Goal: Task Accomplishment & Management: Complete application form

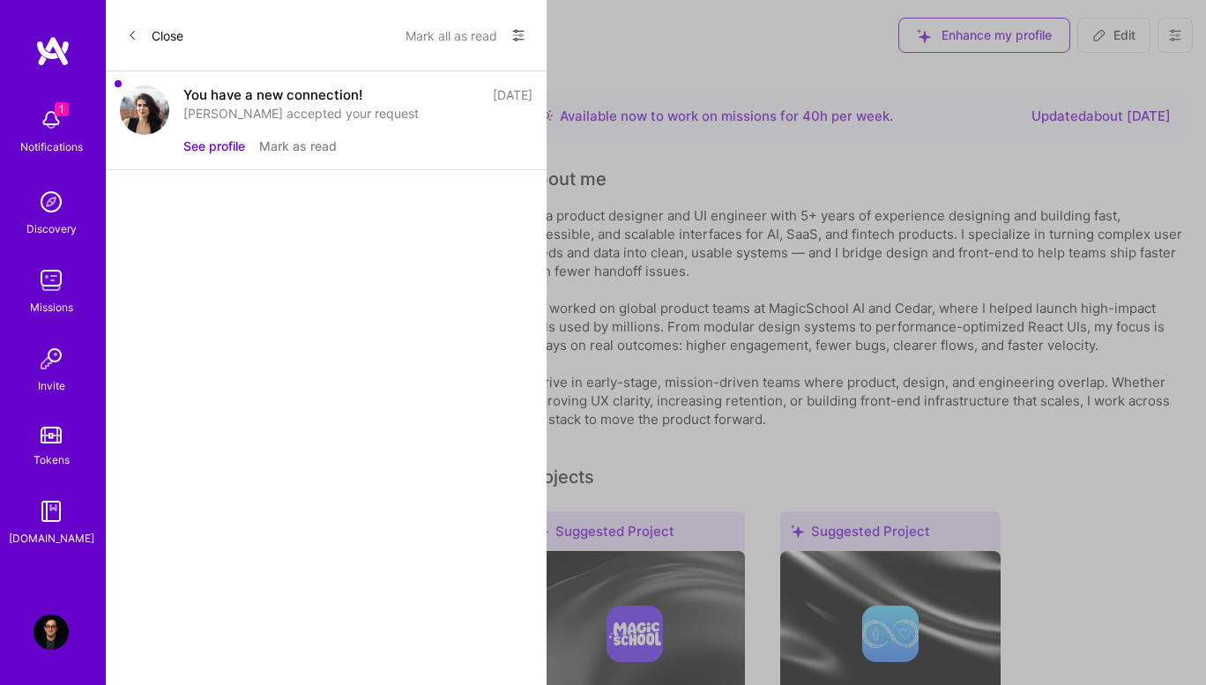
click at [225, 150] on button "See profile" at bounding box center [214, 146] width 62 height 19
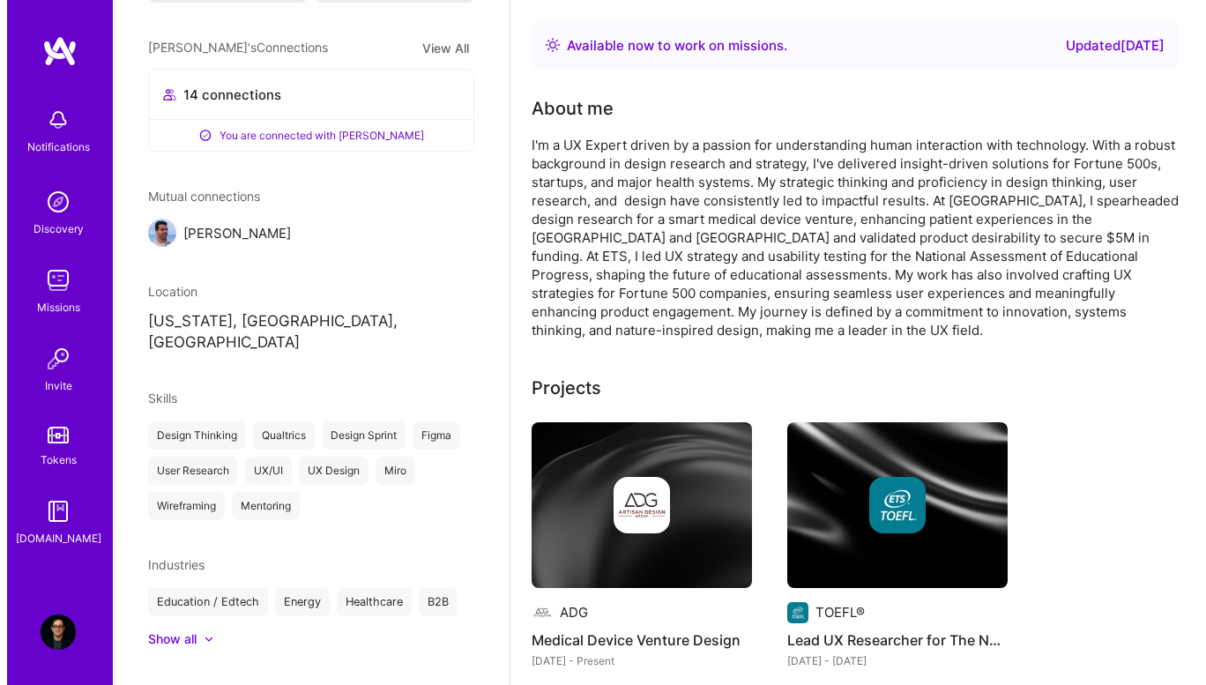
scroll to position [441, 0]
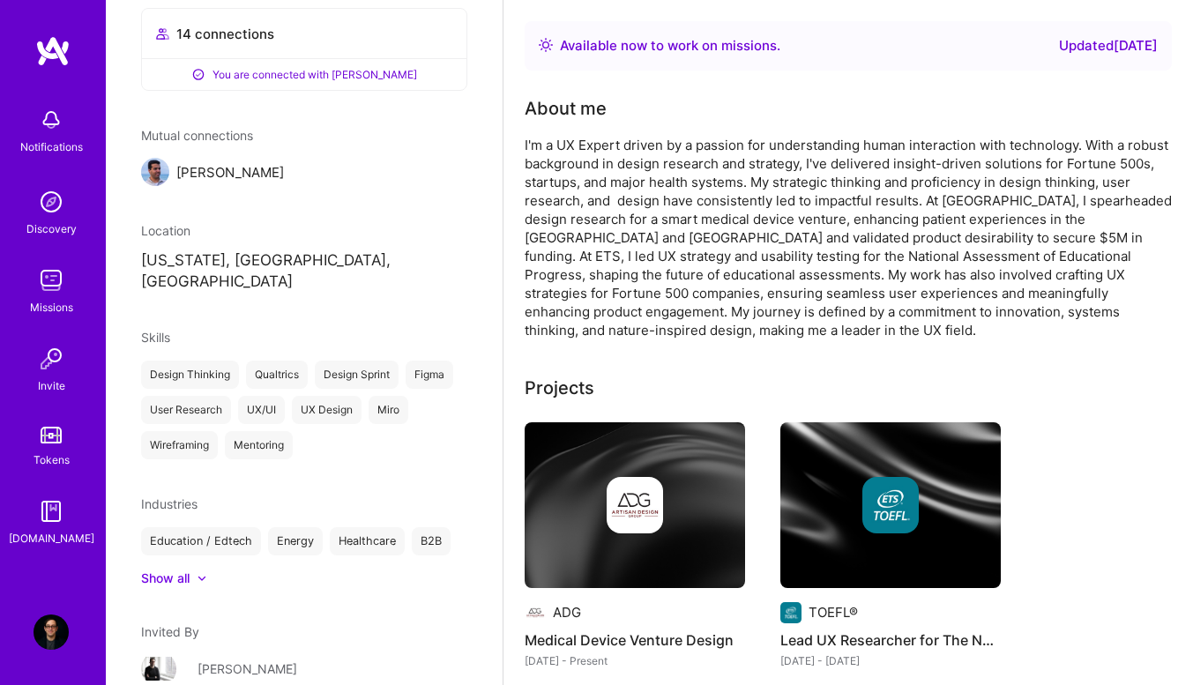
click at [209, 659] on div "[PERSON_NAME]" at bounding box center [247, 668] width 100 height 19
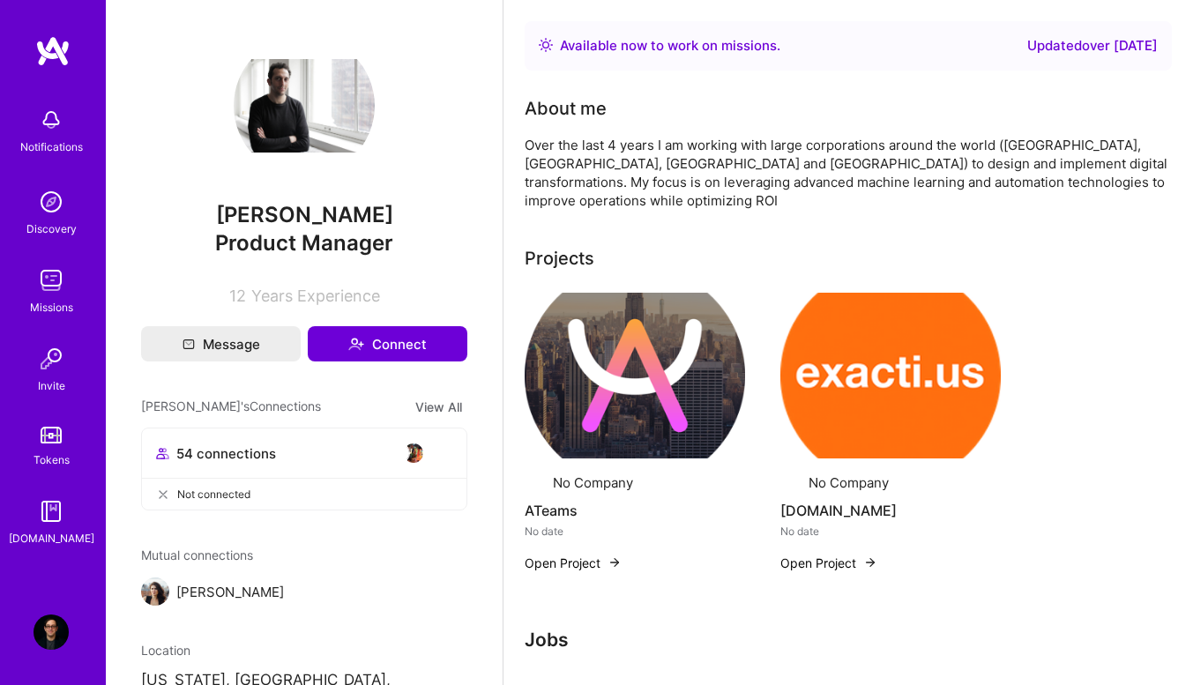
click at [370, 340] on button "Connect" at bounding box center [388, 343] width 160 height 35
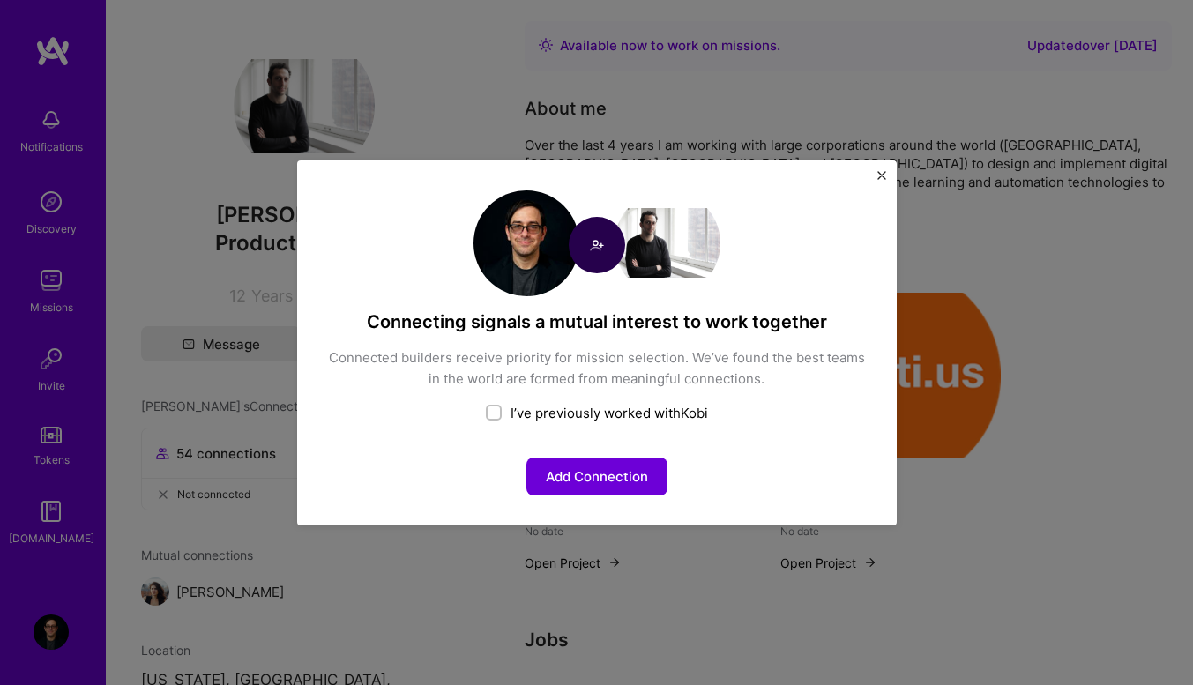
click at [557, 473] on button "Add Connection" at bounding box center [596, 477] width 141 height 38
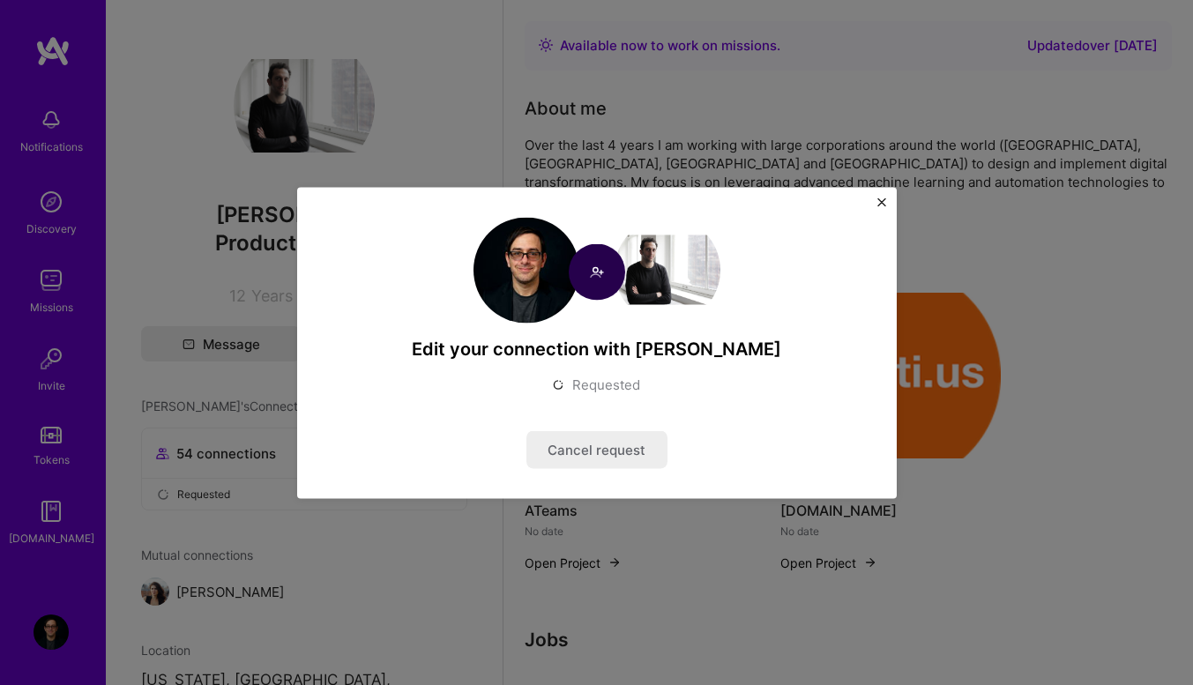
click at [882, 205] on img "Close" at bounding box center [881, 201] width 9 height 9
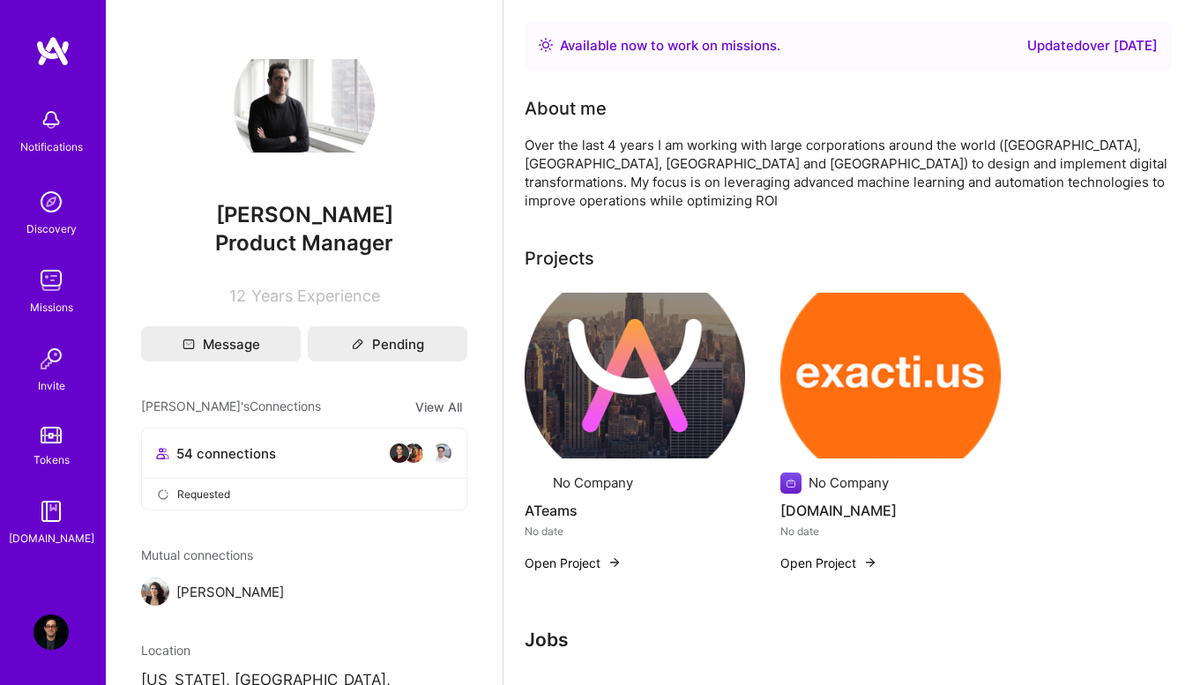
click at [45, 264] on img at bounding box center [51, 280] width 35 height 35
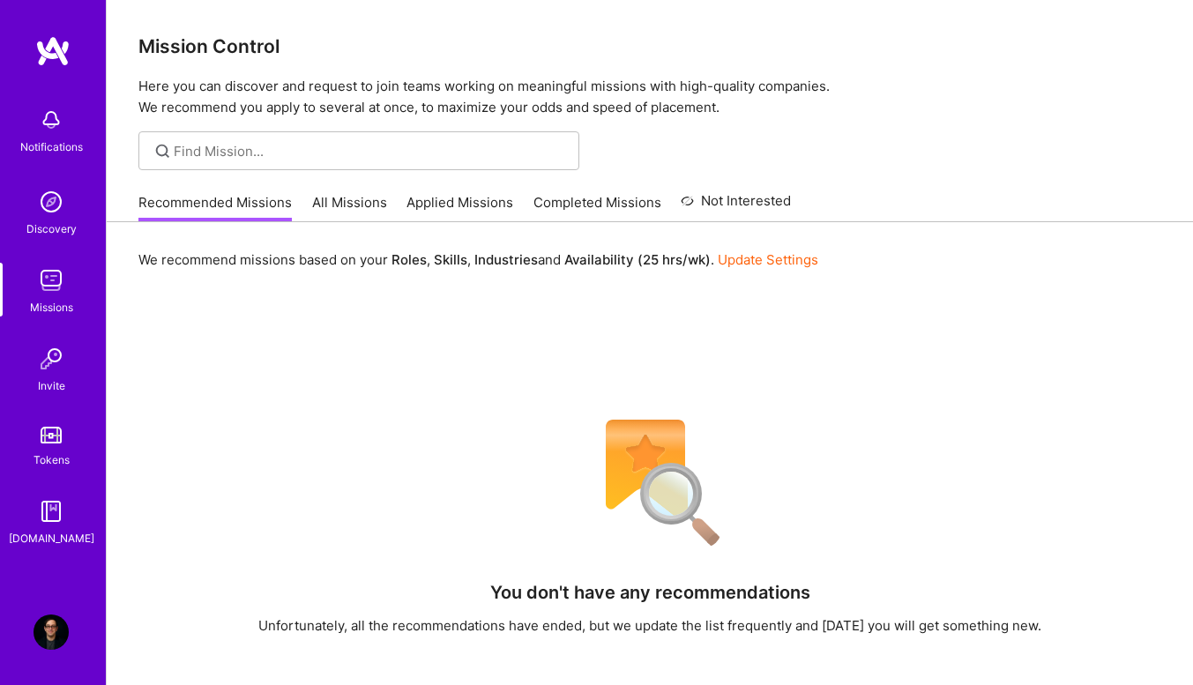
click at [356, 212] on link "All Missions" at bounding box center [349, 207] width 75 height 29
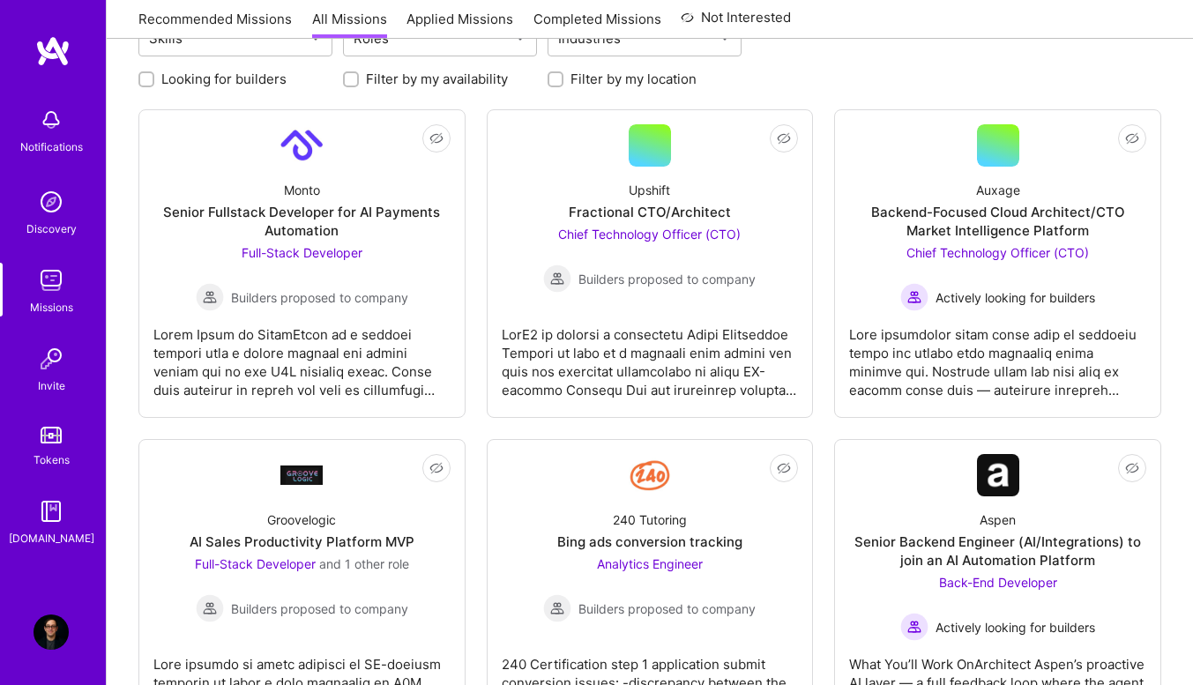
scroll to position [88, 0]
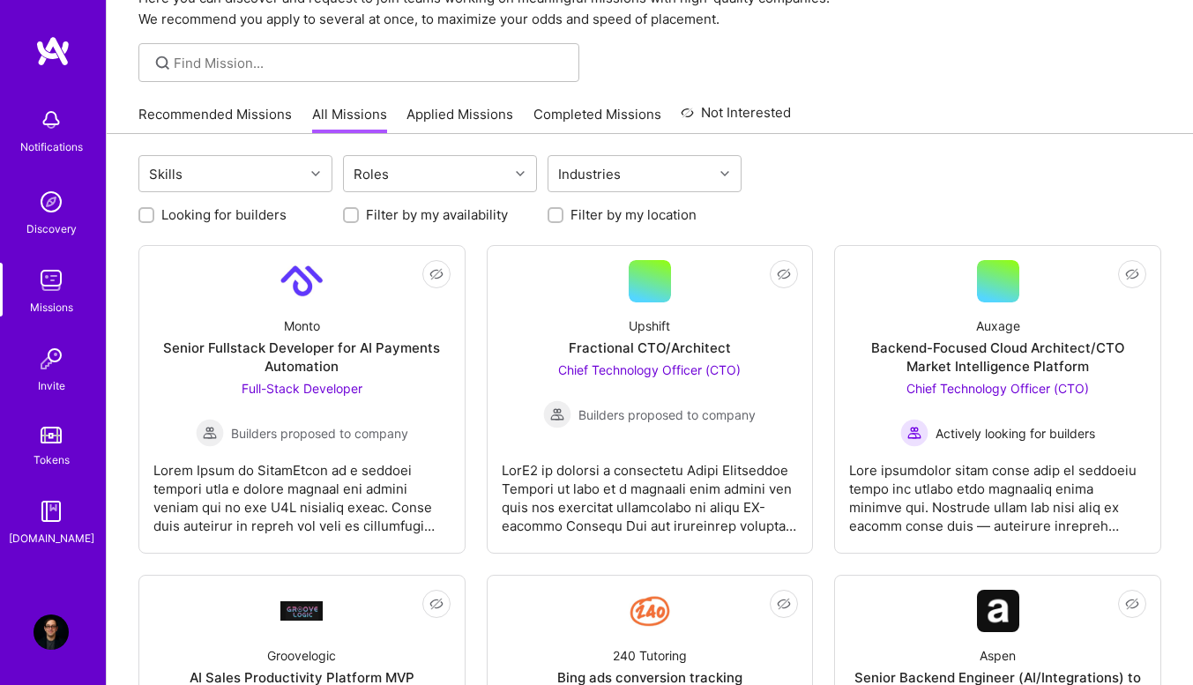
click at [456, 167] on div "Roles" at bounding box center [426, 173] width 165 height 35
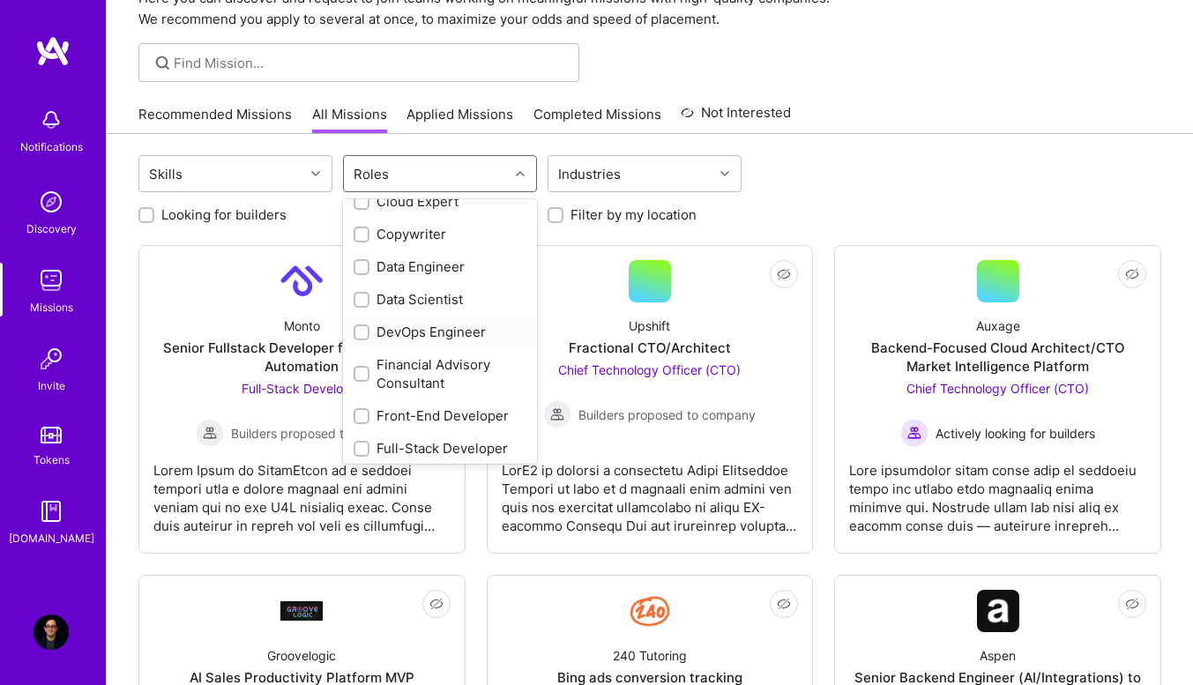
scroll to position [0, 0]
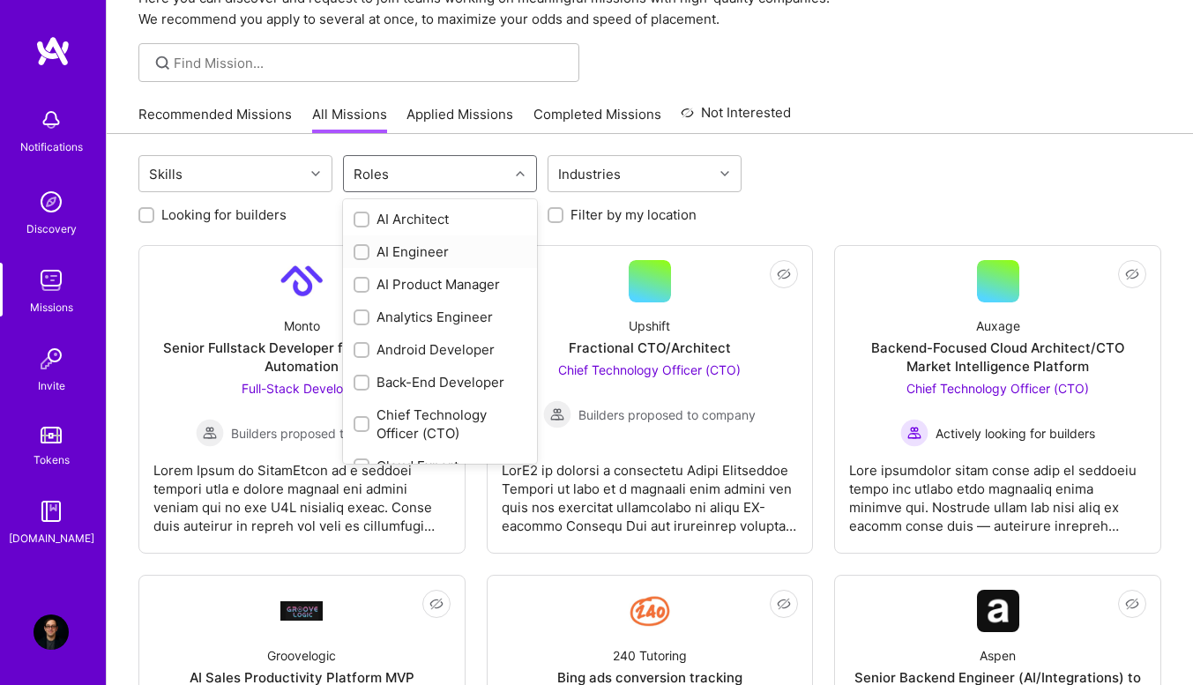
click at [361, 246] on div at bounding box center [362, 252] width 16 height 16
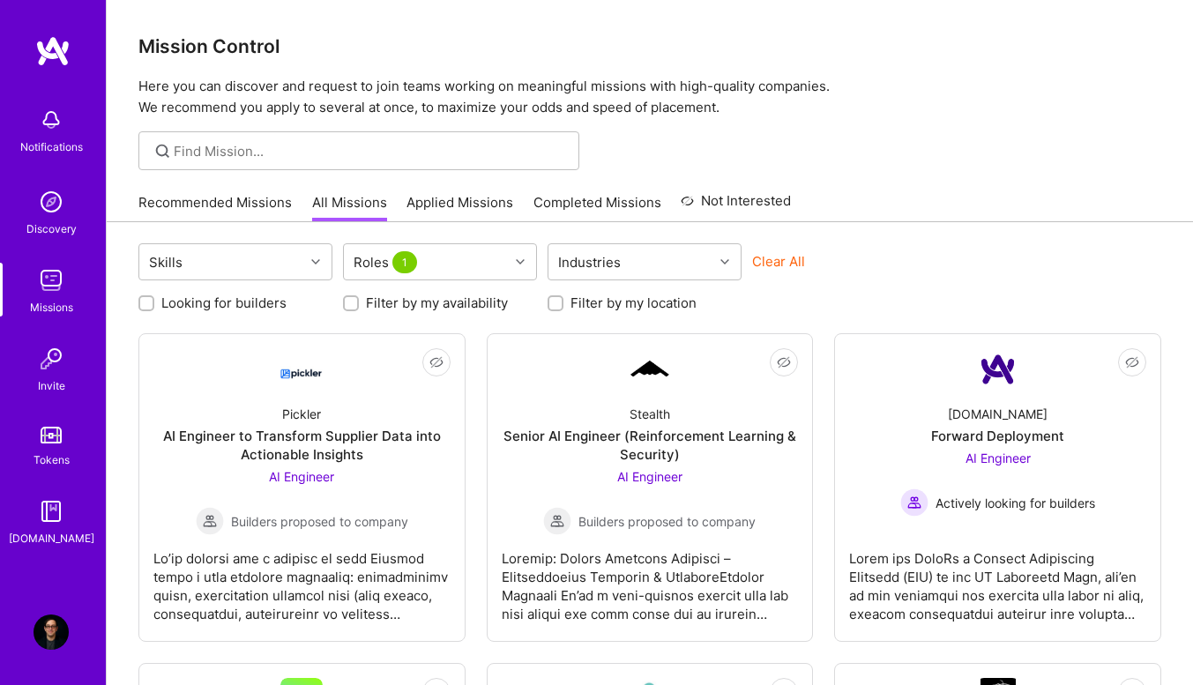
click at [476, 261] on div "Roles 1" at bounding box center [426, 261] width 165 height 35
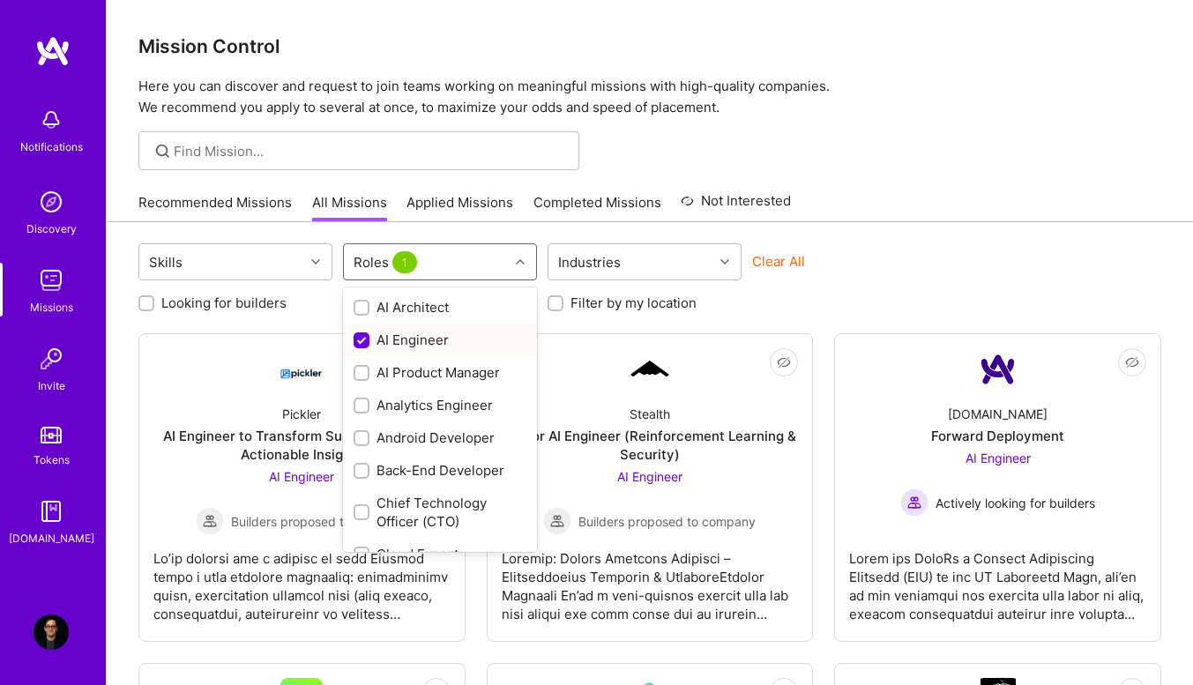
click at [361, 347] on input "checkbox" at bounding box center [363, 341] width 16 height 16
checkbox input "false"
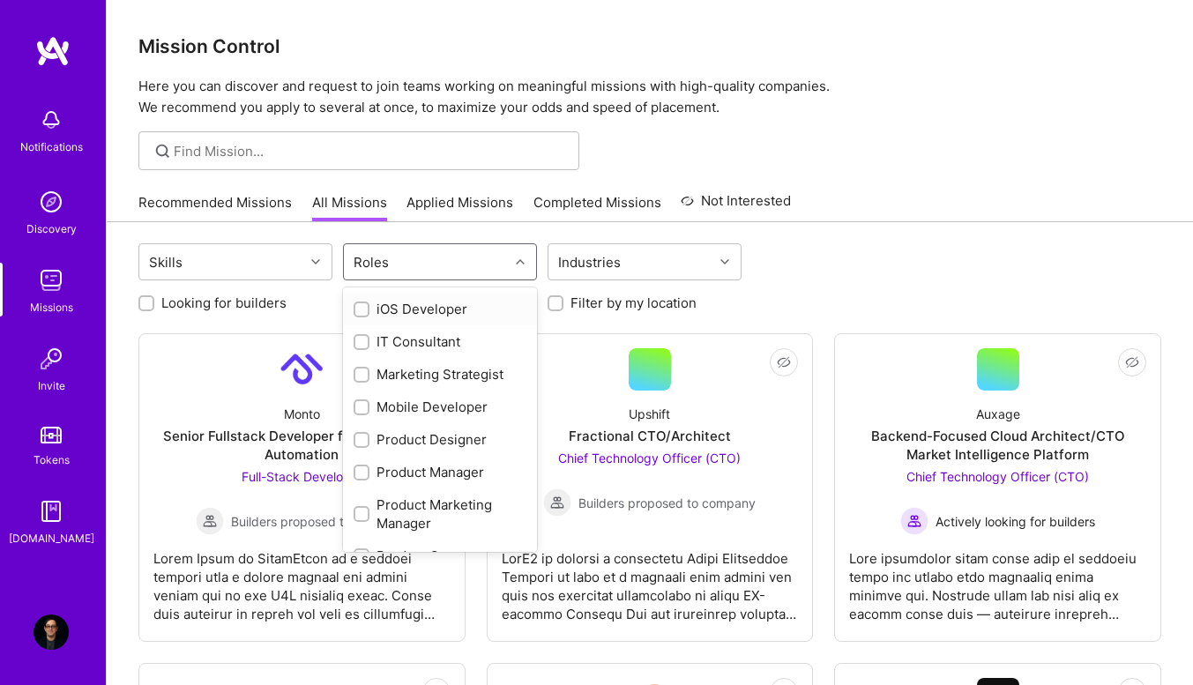
scroll to position [617, 0]
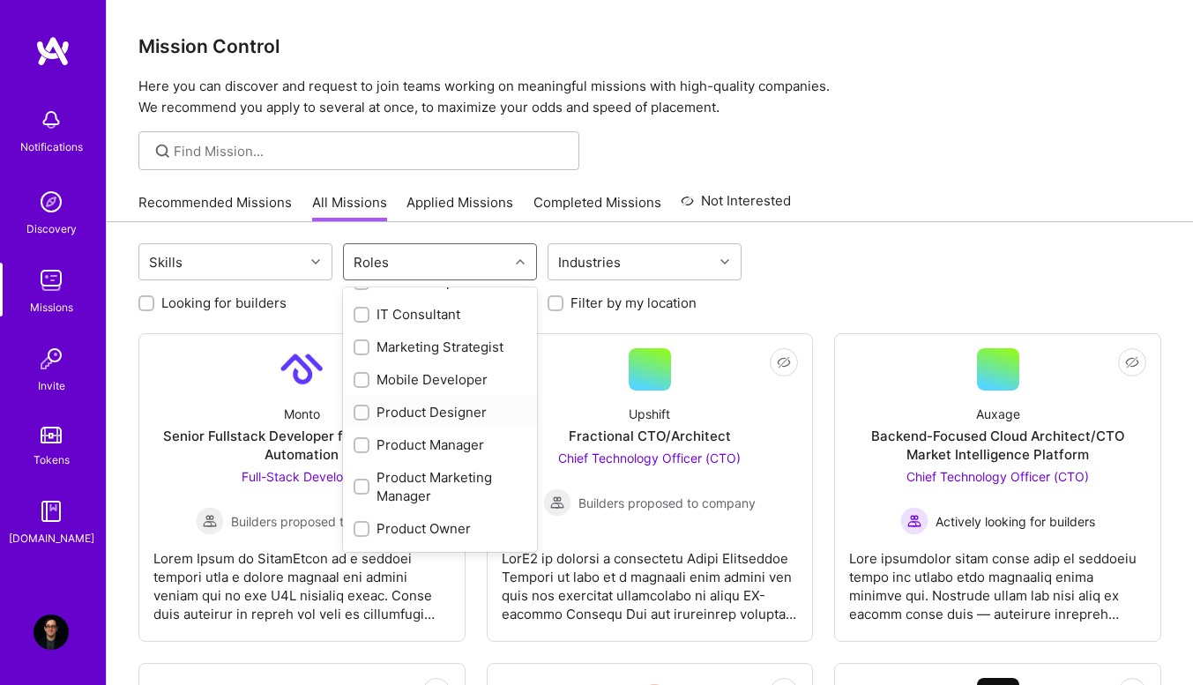
click at [356, 416] on div at bounding box center [362, 413] width 16 height 16
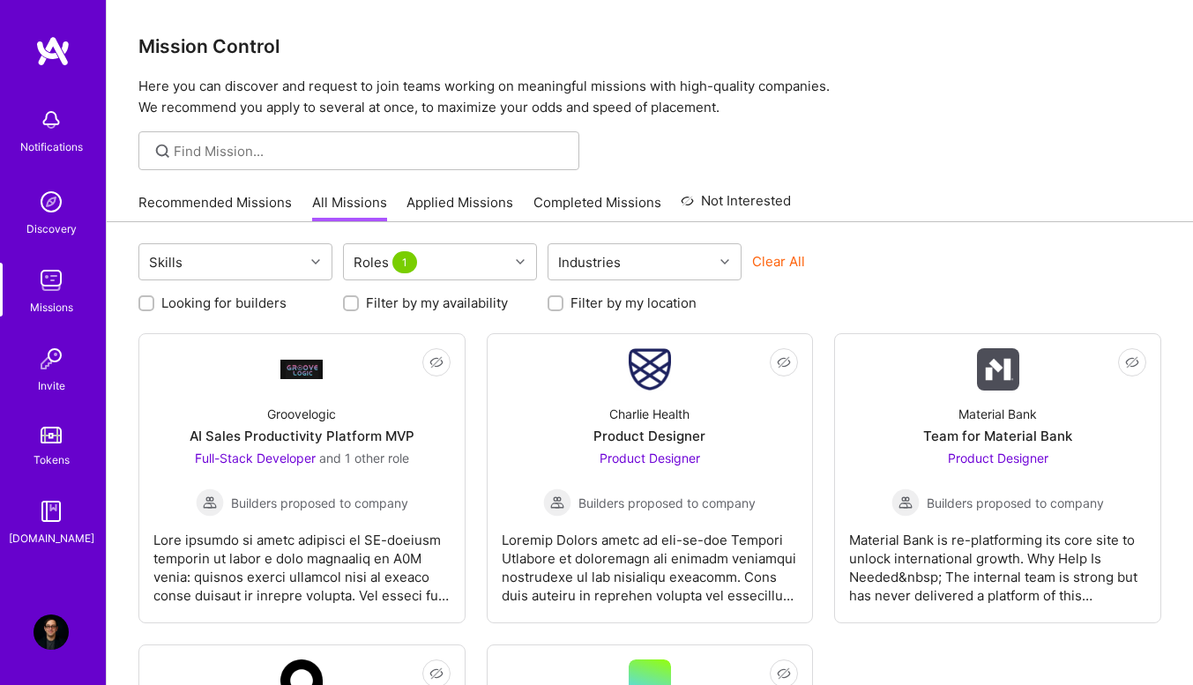
click at [867, 278] on div "Clear All" at bounding box center [849, 268] width 194 height 33
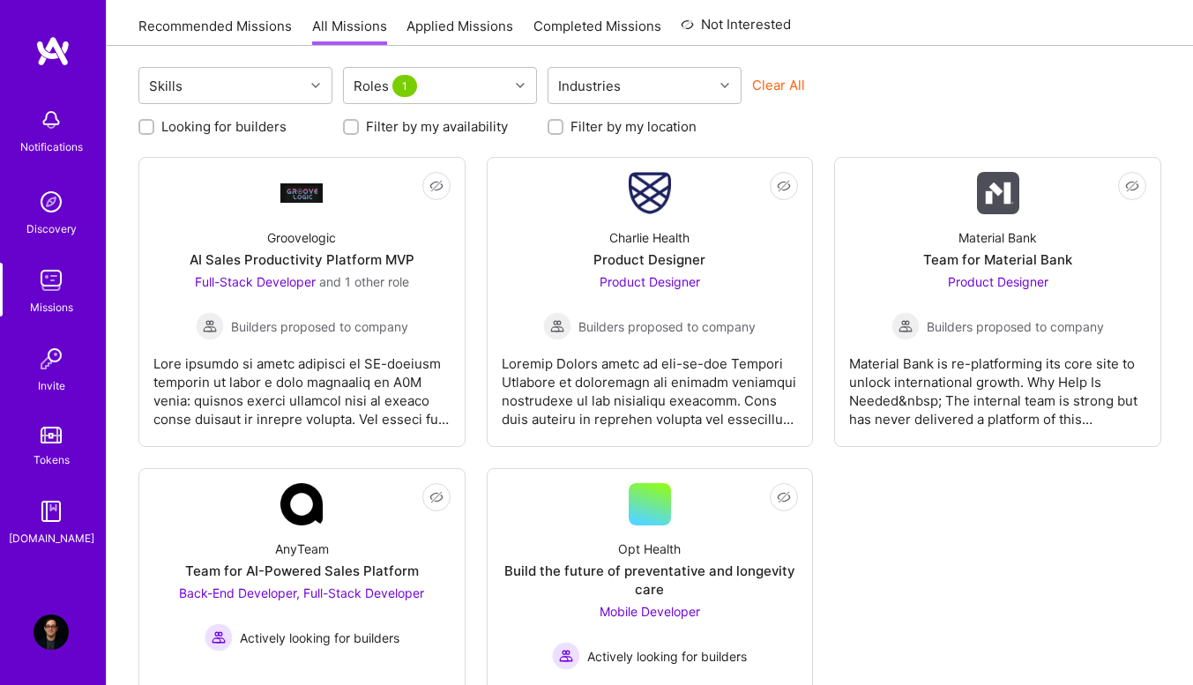
scroll to position [310, 0]
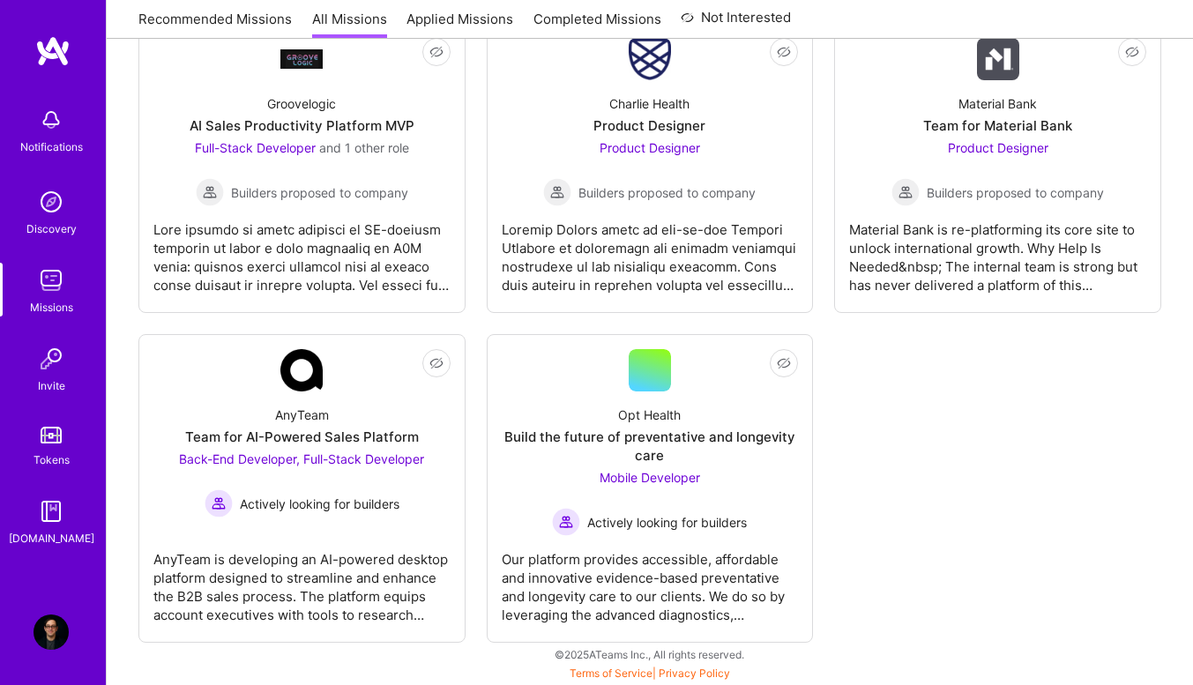
click at [353, 97] on div "Groovelogic AI Sales Productivity Platform MVP Full-Stack Developer and 1 other…" at bounding box center [301, 143] width 297 height 126
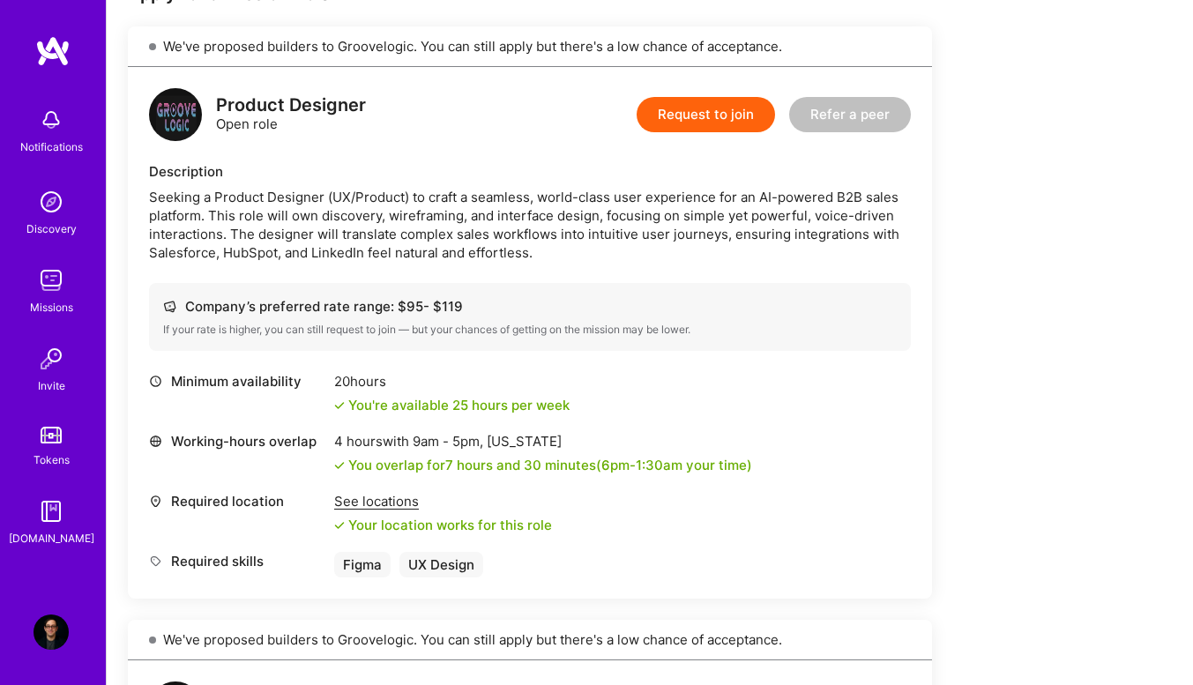
scroll to position [319, 0]
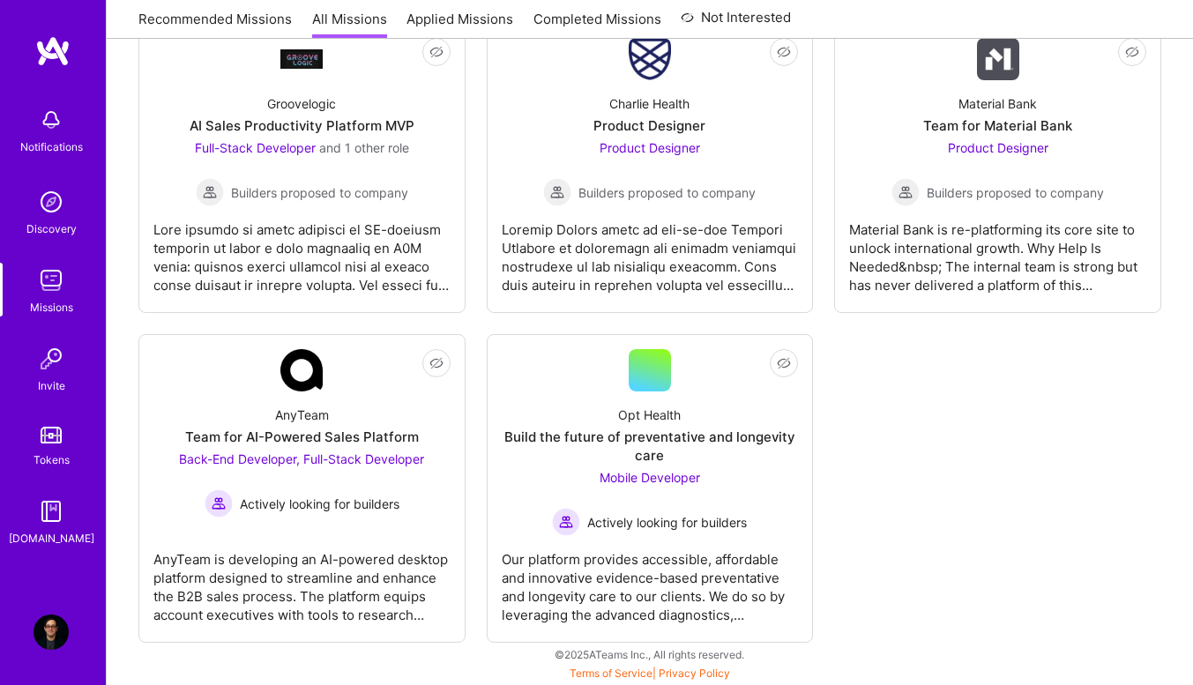
scroll to position [310, 0]
click at [603, 130] on div "Product Designer" at bounding box center [649, 125] width 112 height 19
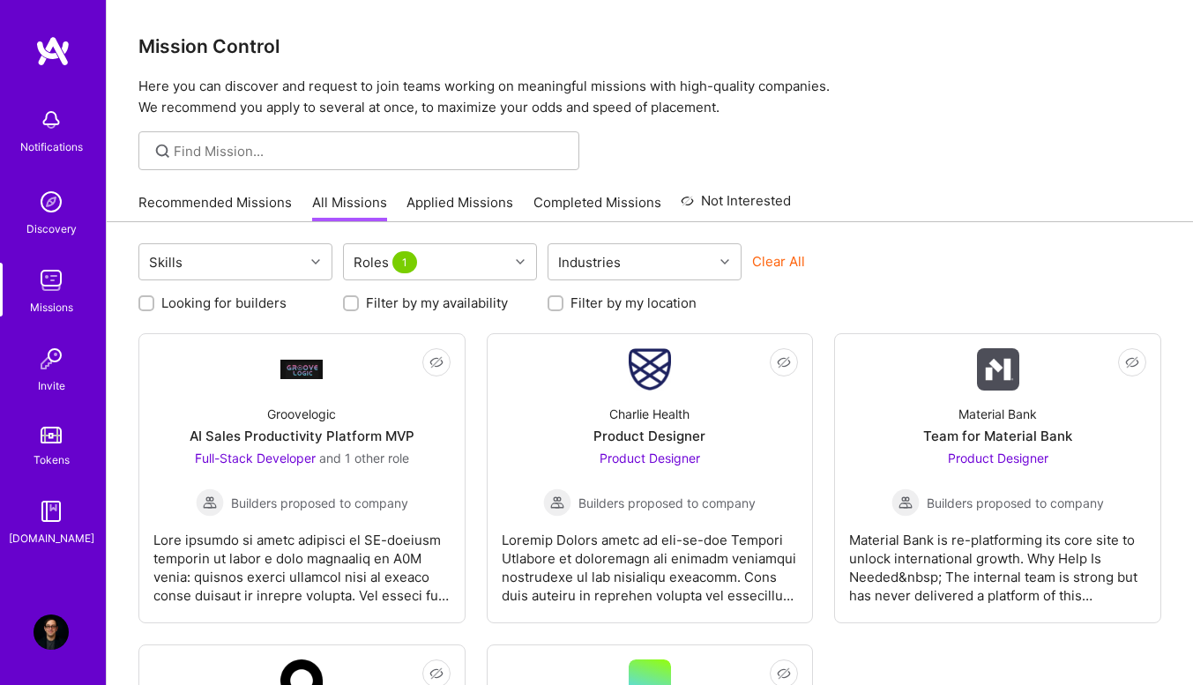
scroll to position [310, 0]
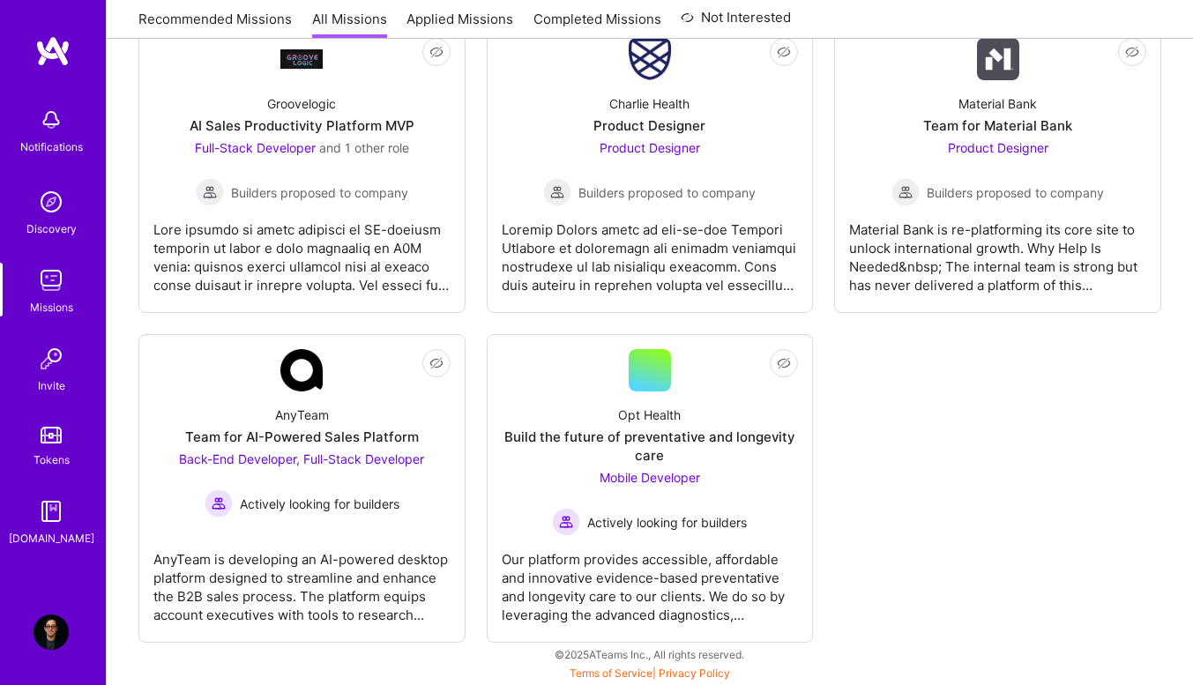
click at [1084, 208] on div "Material Bank is re-platforming its core site to unlock international growth. W…" at bounding box center [997, 250] width 297 height 88
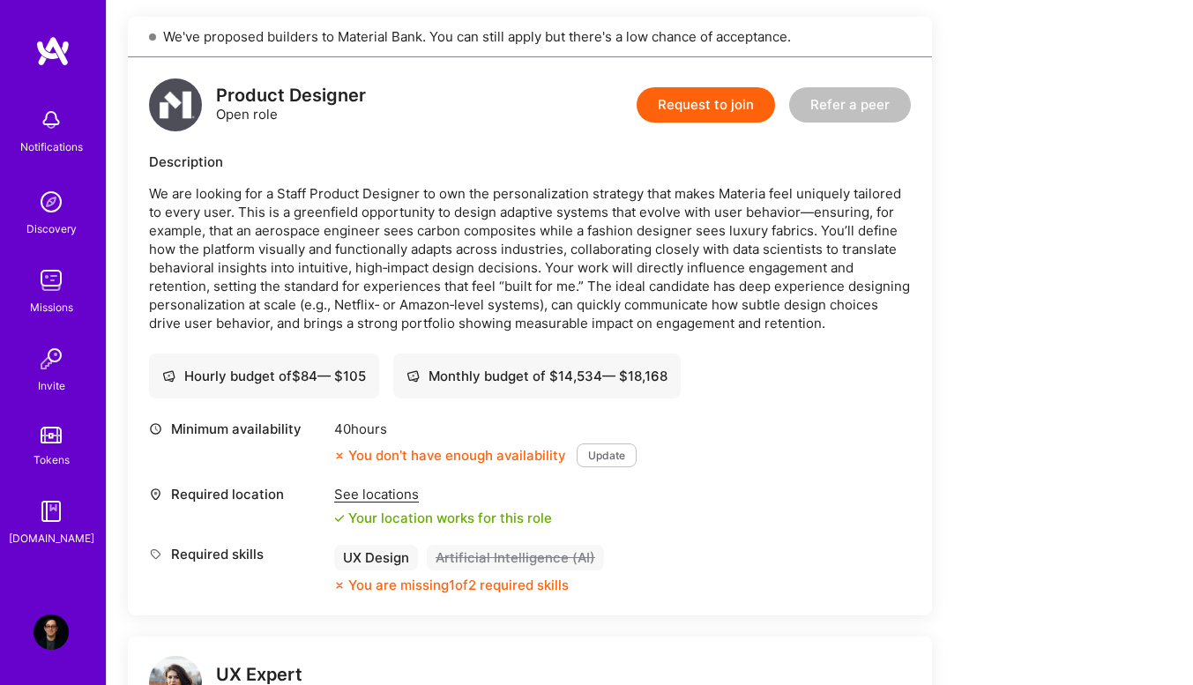
scroll to position [441, 0]
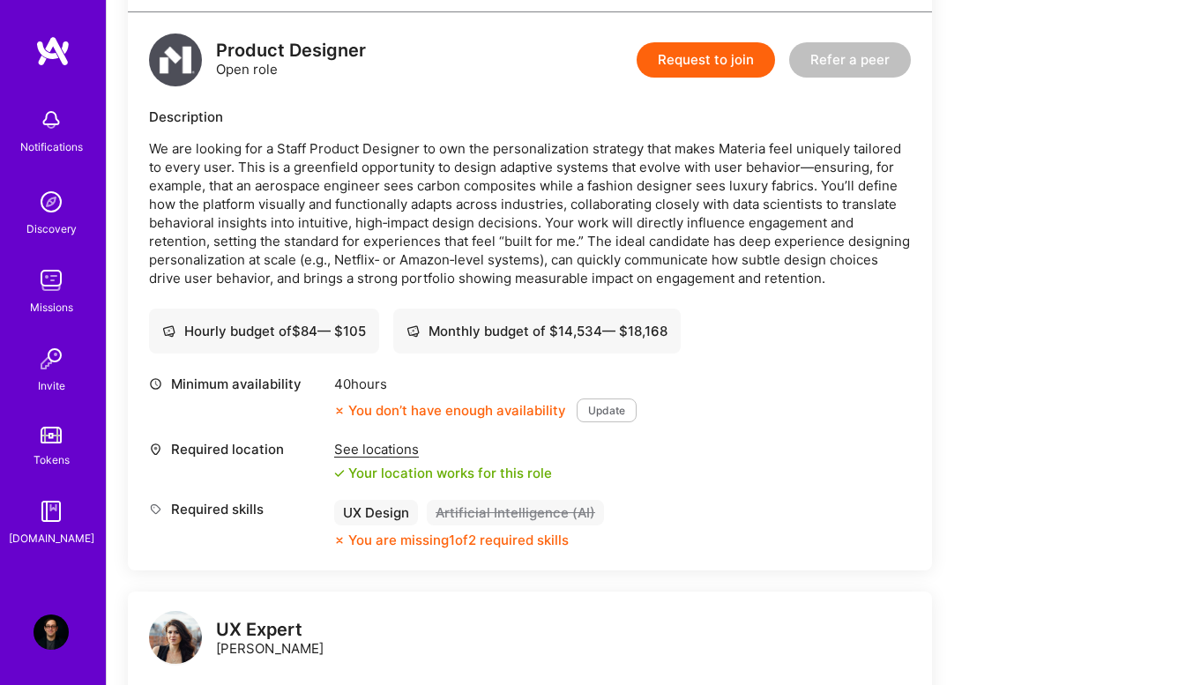
click at [586, 411] on button "Update" at bounding box center [607, 411] width 60 height 24
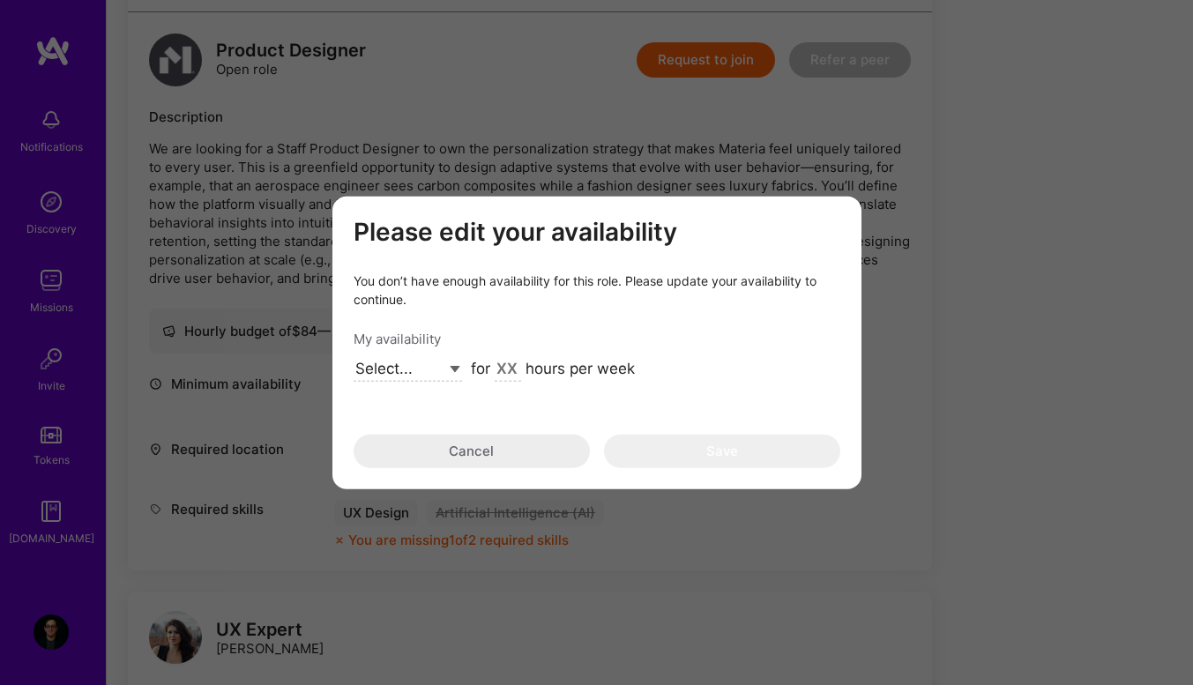
click at [447, 366] on select "Select... Right Now Future Date Not Available" at bounding box center [408, 370] width 108 height 24
select select "Right Now"
click at [354, 358] on select "Select... Right Now Future Date Not Available" at bounding box center [408, 370] width 108 height 24
drag, startPoint x: 509, startPoint y: 377, endPoint x: 525, endPoint y: 403, distance: 30.6
click at [510, 377] on input "modal" at bounding box center [508, 370] width 26 height 23
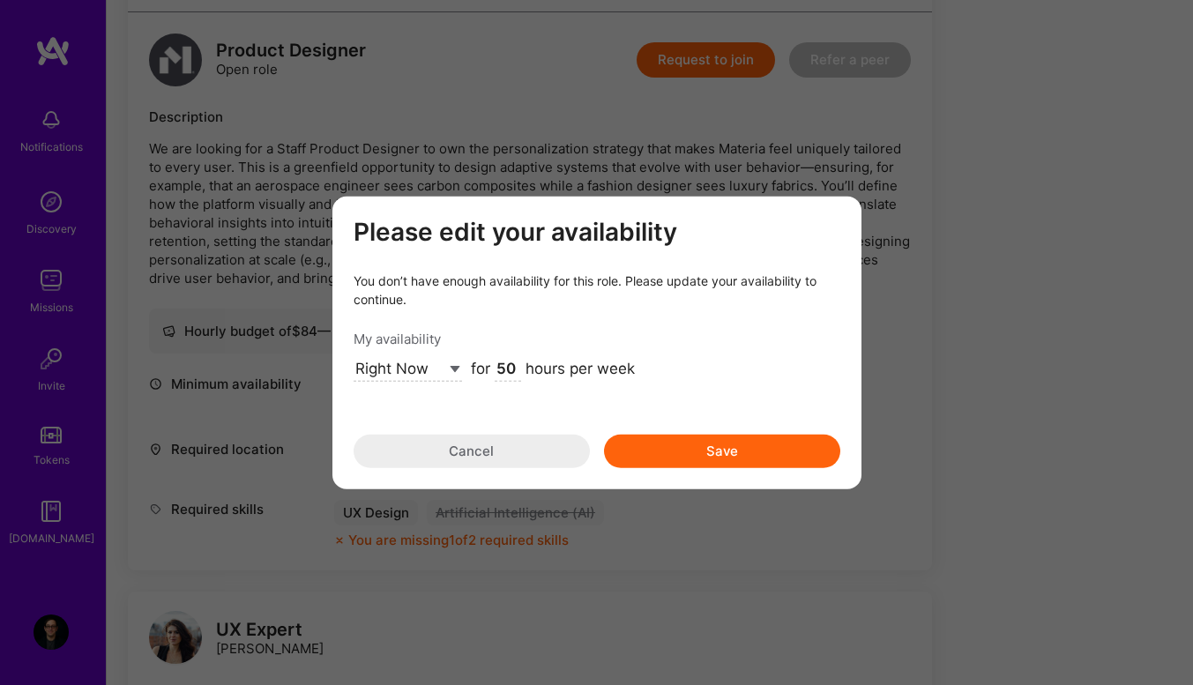
type input "50"
click at [685, 450] on button "Save" at bounding box center [722, 452] width 236 height 34
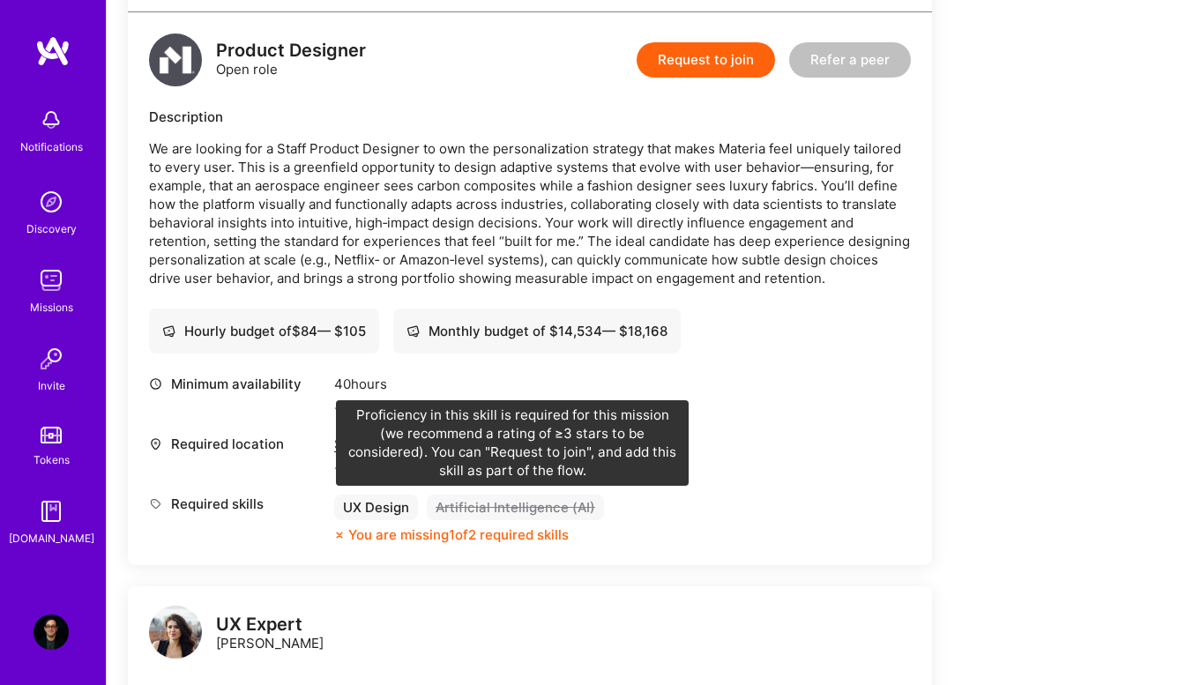
click at [468, 508] on div "Artificial Intelligence (AI)" at bounding box center [515, 508] width 177 height 26
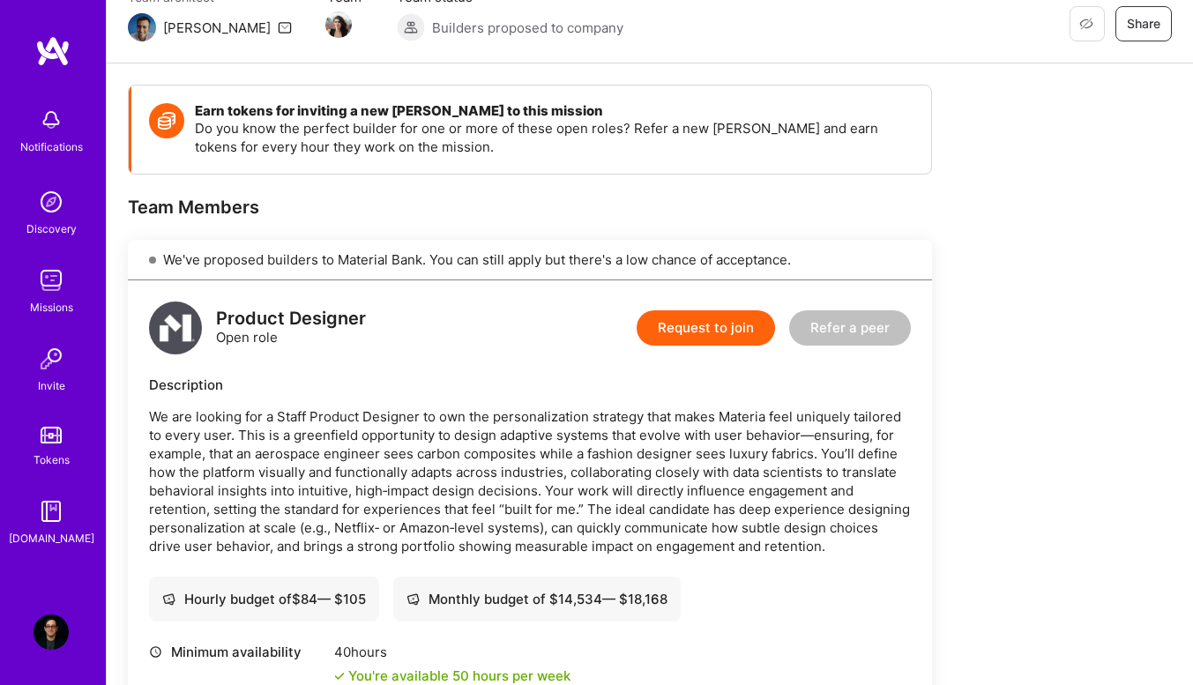
scroll to position [0, 0]
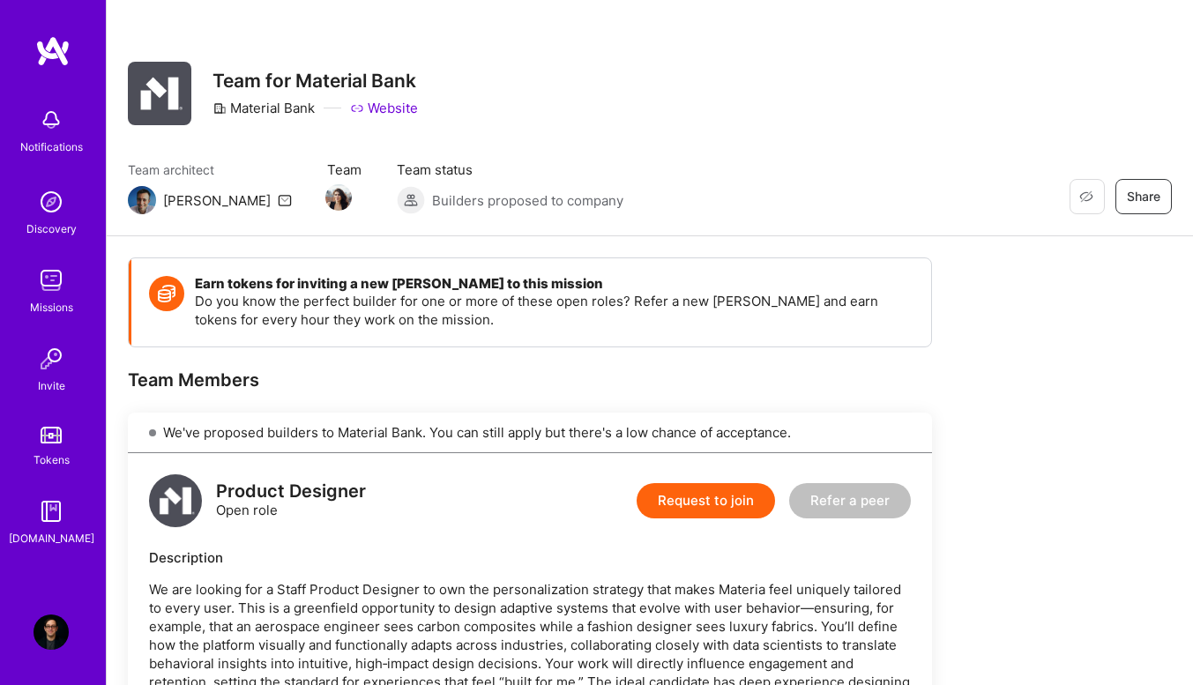
click at [743, 508] on button "Request to join" at bounding box center [706, 500] width 138 height 35
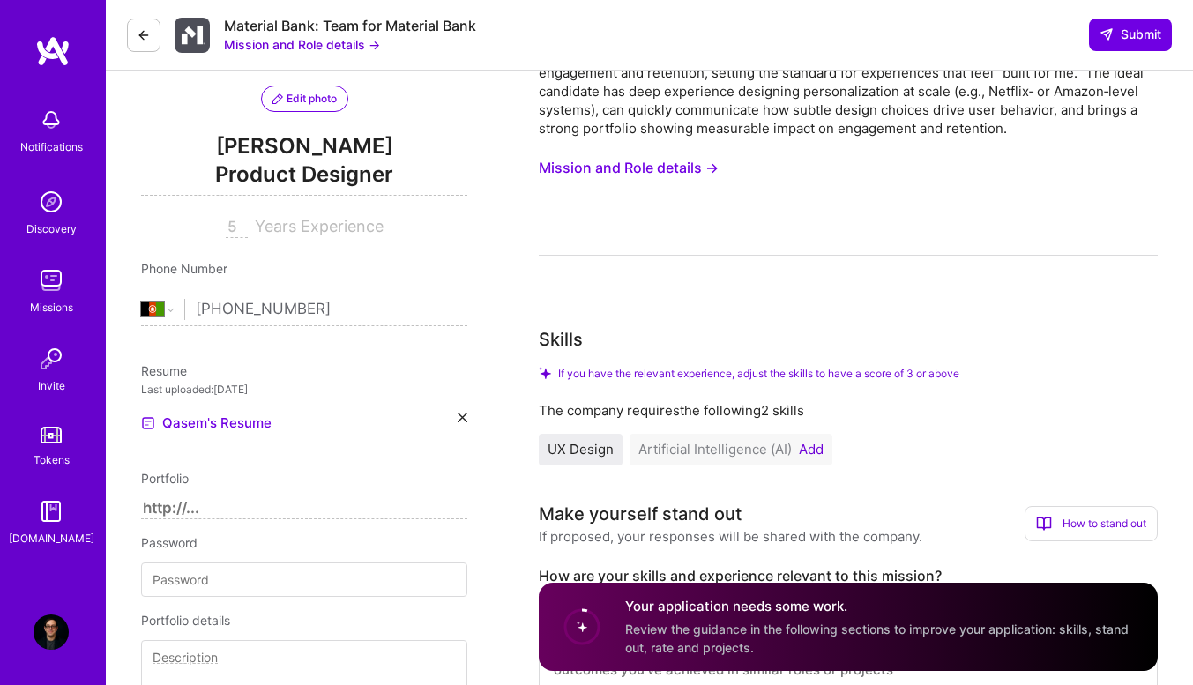
scroll to position [353, 0]
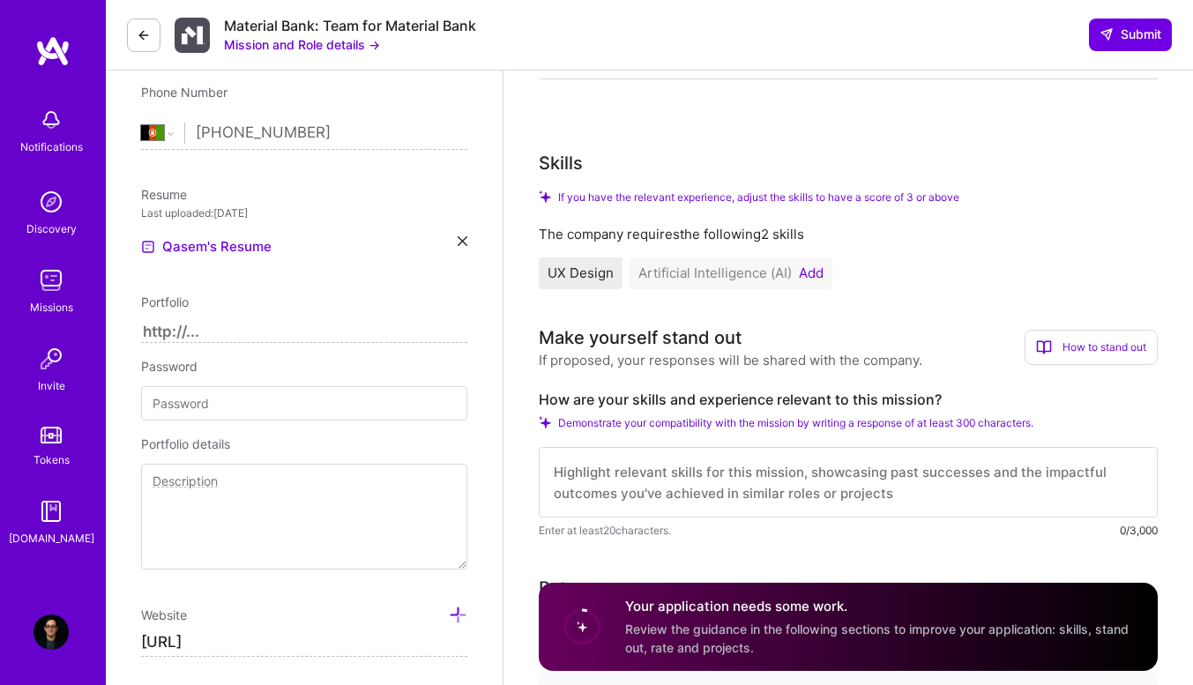
click at [802, 272] on button "Add" at bounding box center [811, 273] width 25 height 14
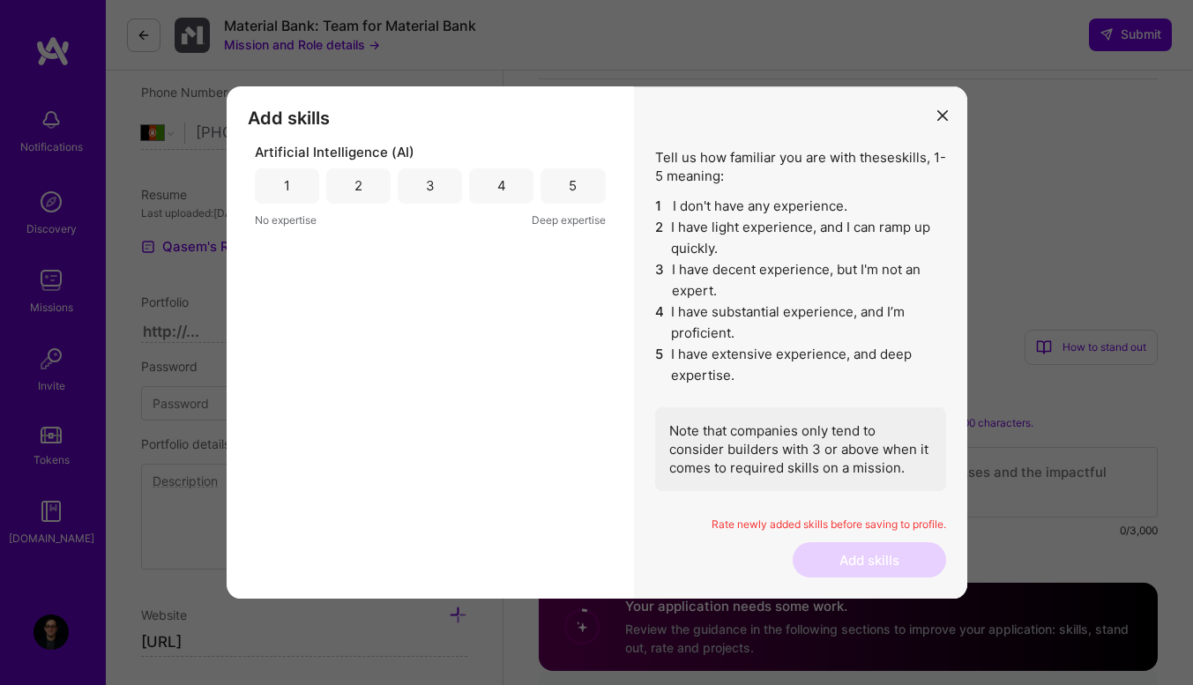
click at [502, 186] on div "4" at bounding box center [501, 185] width 9 height 19
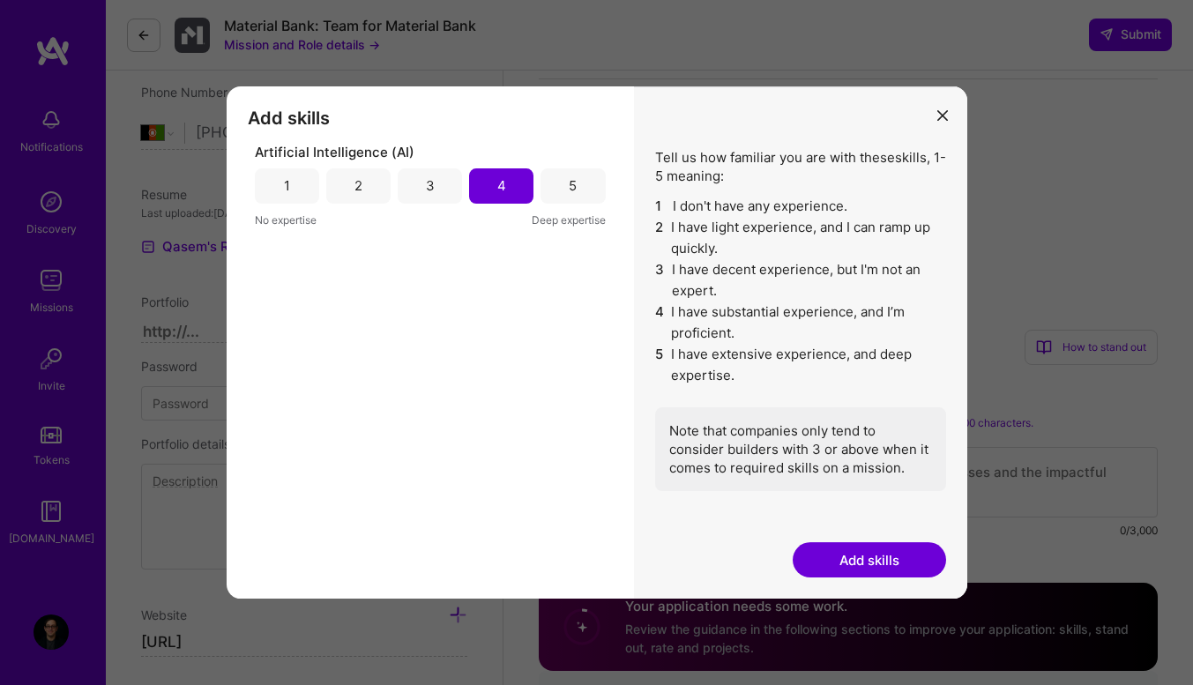
click at [823, 559] on button "Add skills" at bounding box center [869, 559] width 153 height 35
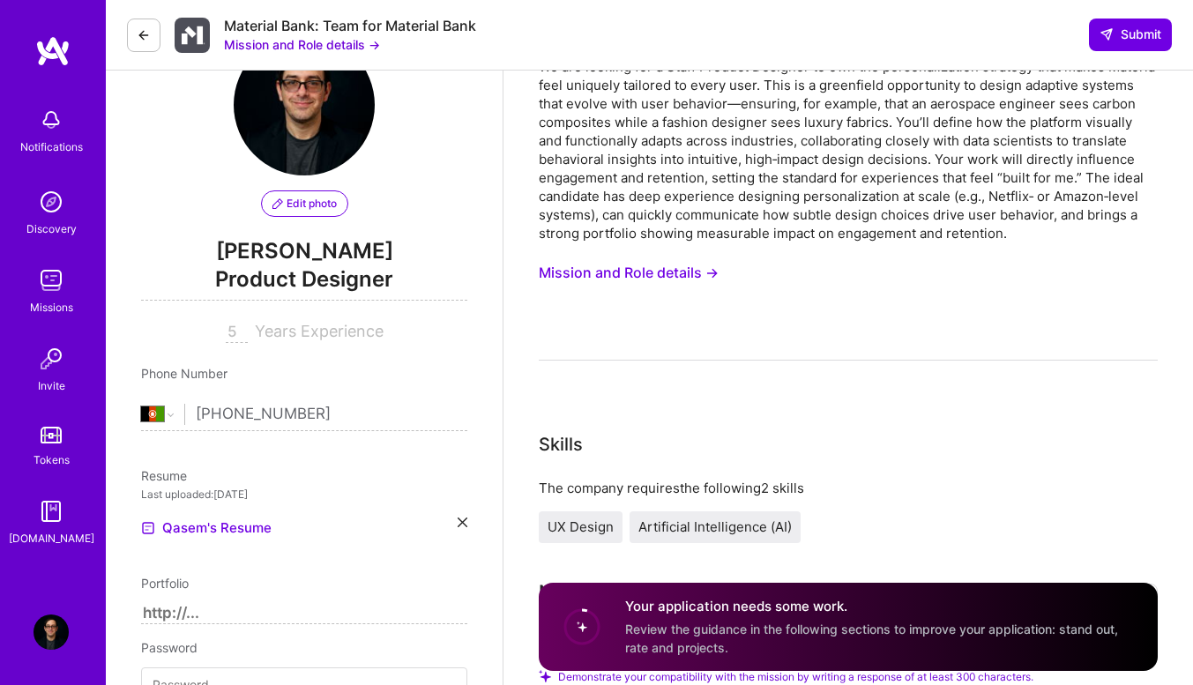
scroll to position [88, 0]
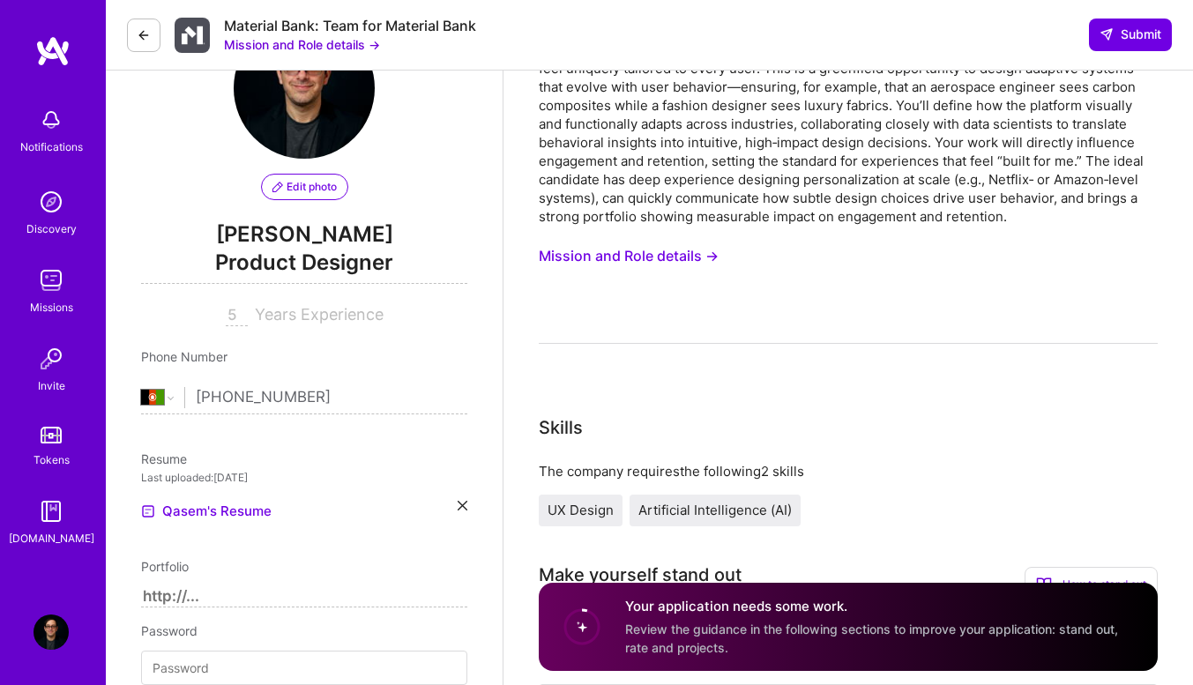
click at [42, 125] on img at bounding box center [51, 119] width 35 height 35
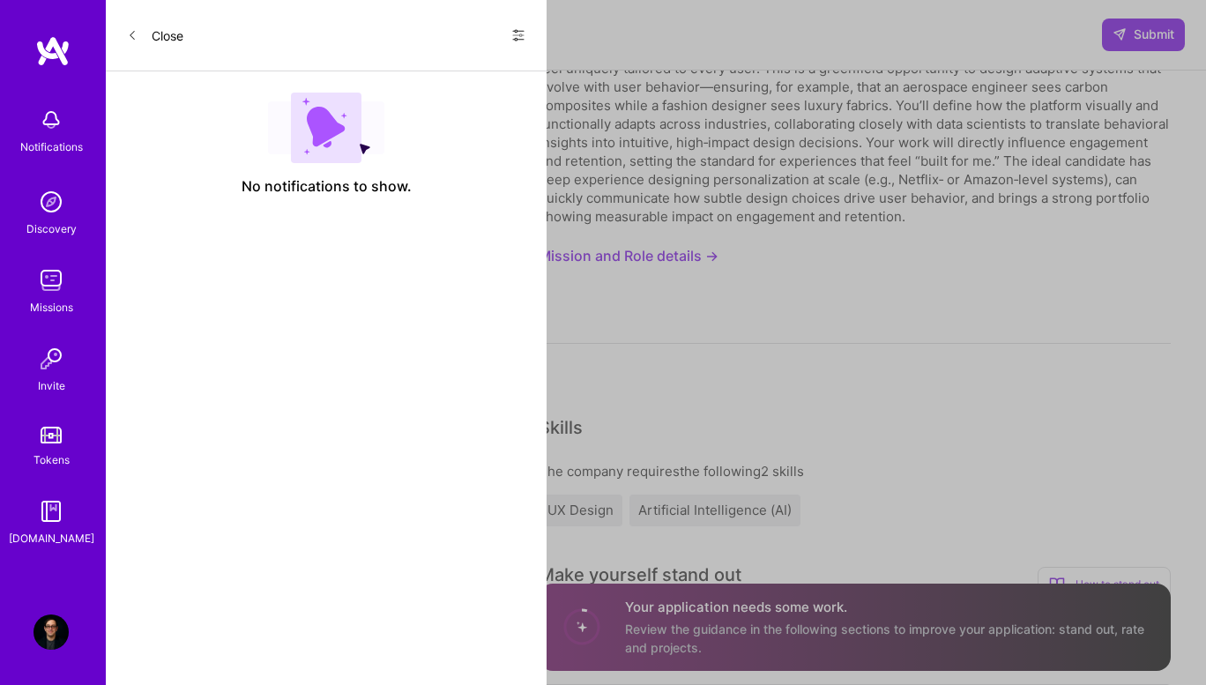
click at [141, 34] on button "Close" at bounding box center [155, 35] width 56 height 28
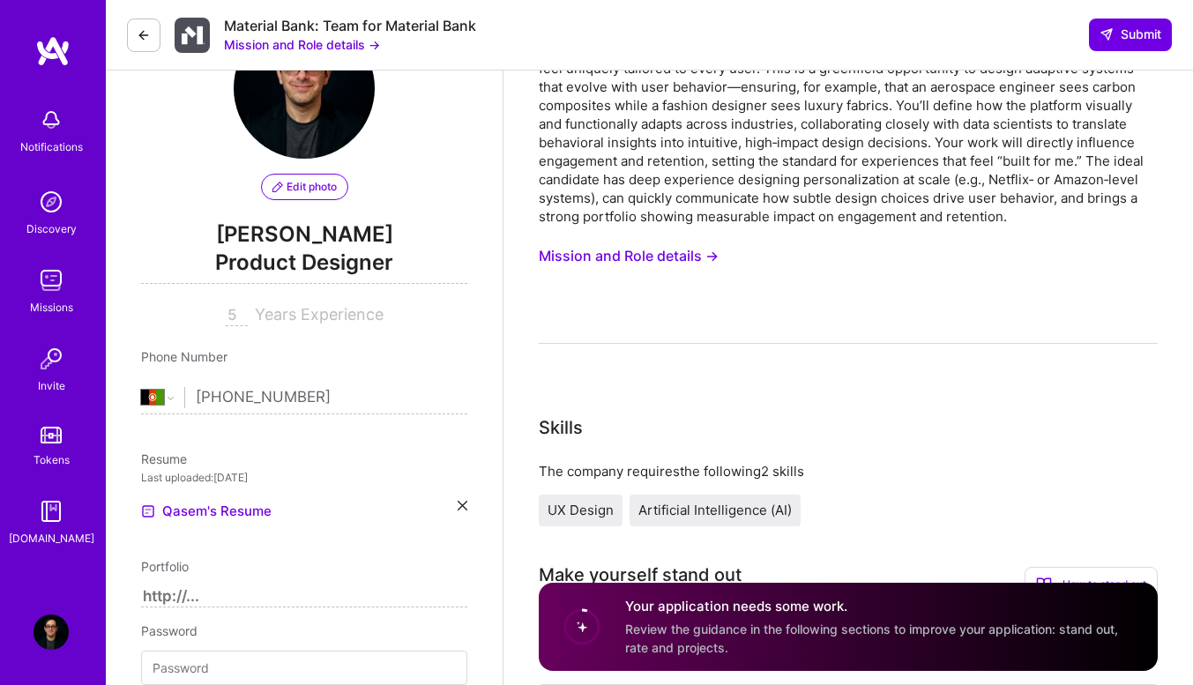
click at [148, 39] on icon at bounding box center [144, 35] width 14 height 14
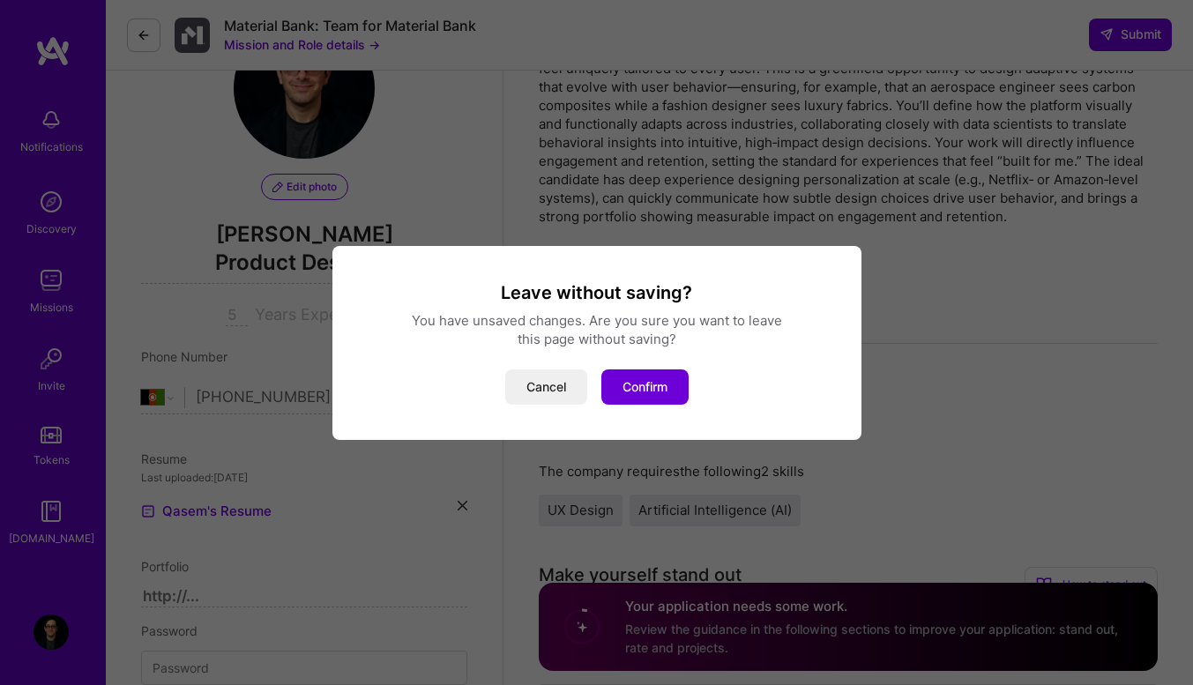
click at [636, 375] on button "Confirm" at bounding box center [644, 386] width 87 height 35
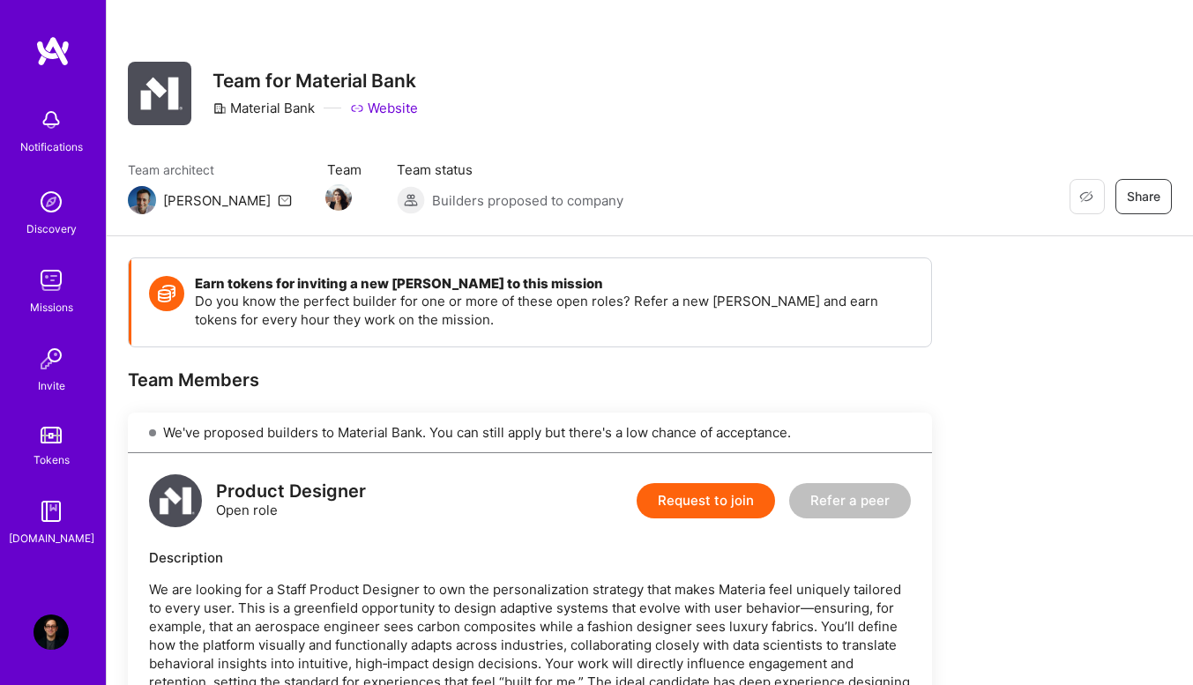
click at [55, 303] on div "Missions" at bounding box center [51, 307] width 43 height 19
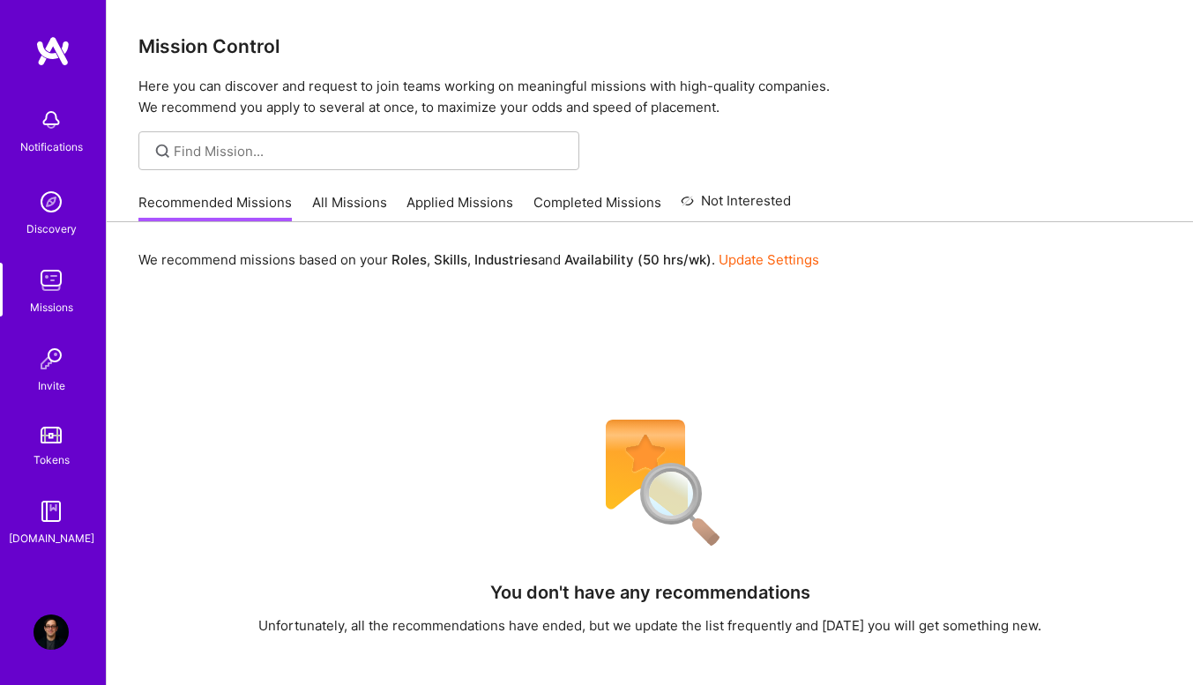
click at [352, 210] on link "All Missions" at bounding box center [349, 207] width 75 height 29
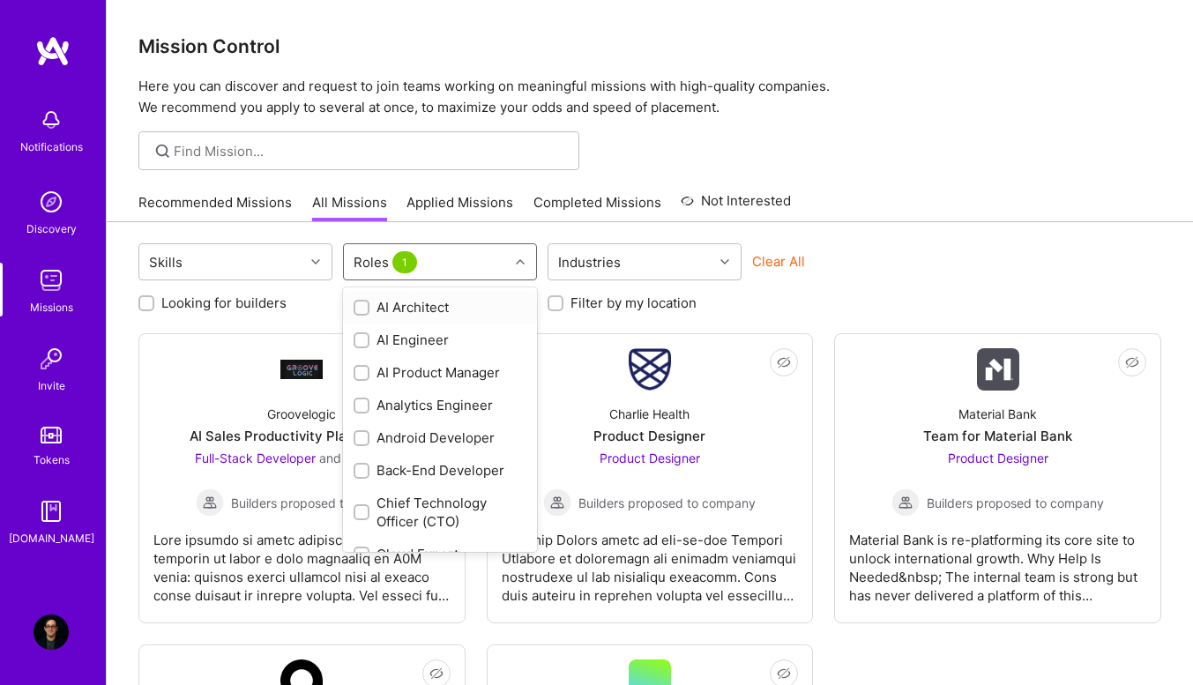
click at [436, 259] on div "Roles 1" at bounding box center [426, 261] width 165 height 35
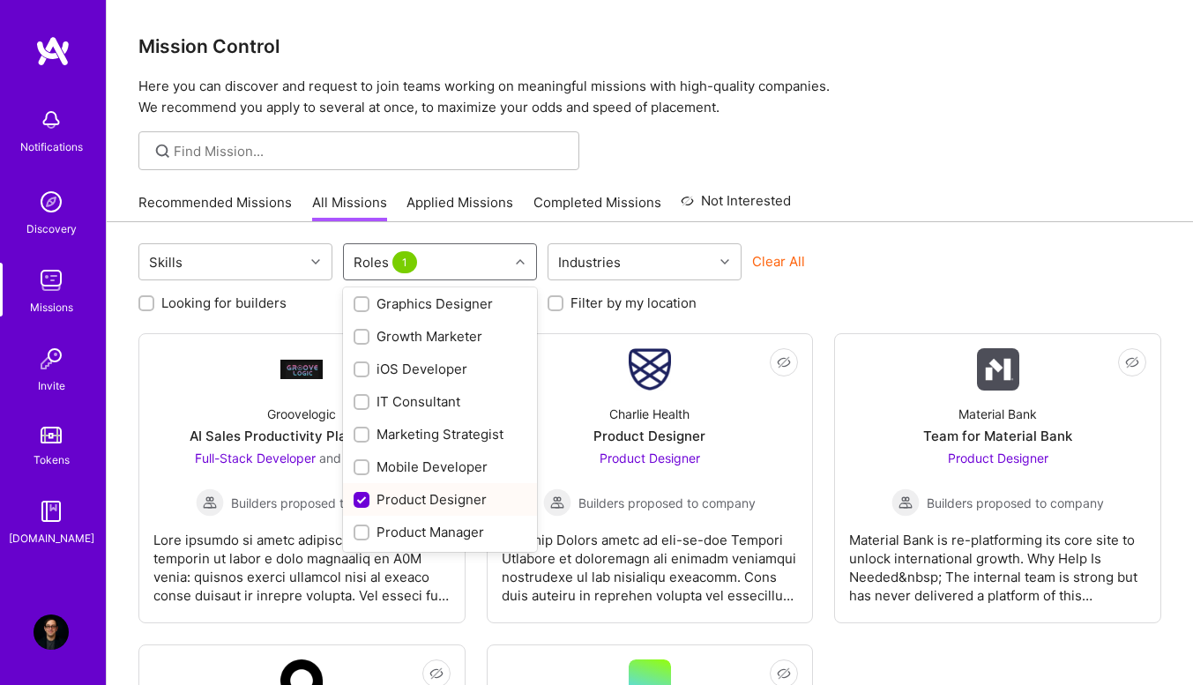
scroll to position [441, 0]
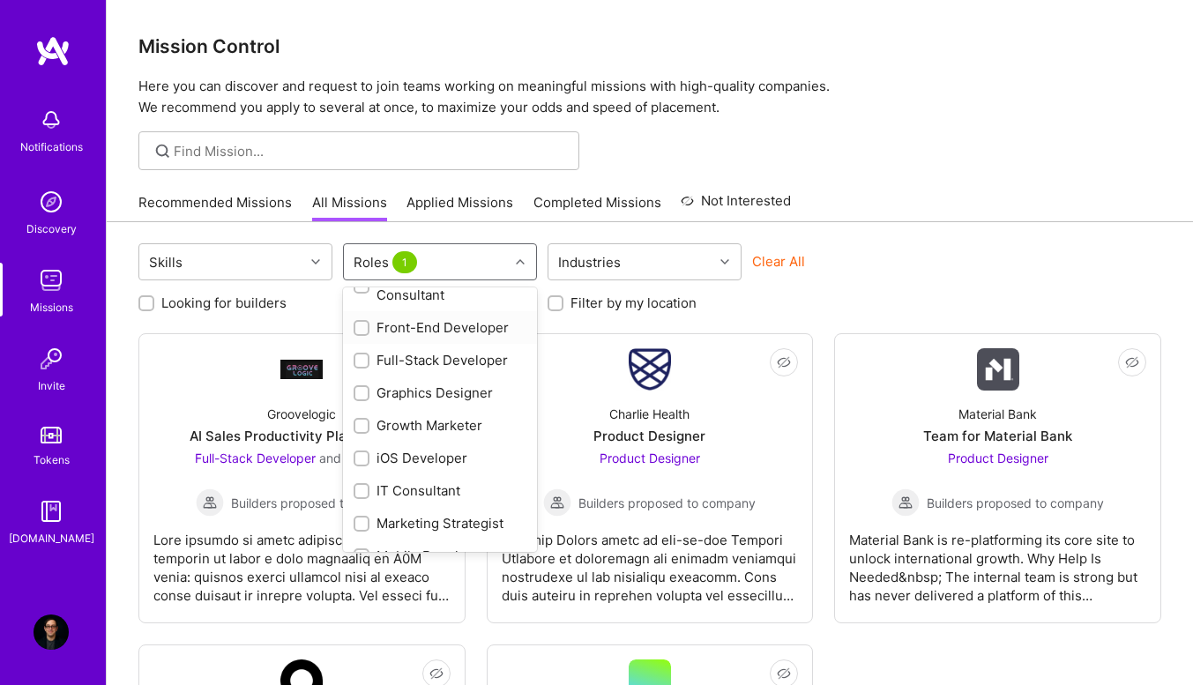
click at [362, 328] on input "checkbox" at bounding box center [363, 329] width 12 height 12
checkbox input "true"
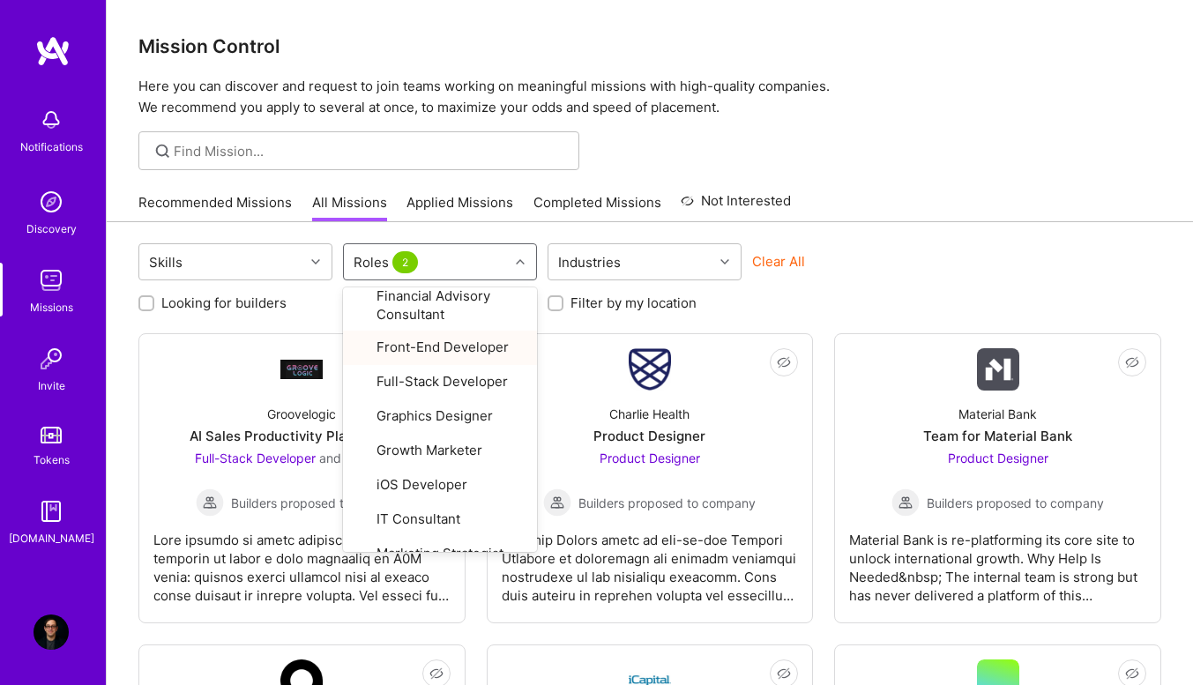
click at [957, 270] on div "Skills option Front-End Developer, selected. option Front-End Developer focused…" at bounding box center [649, 263] width 1023 height 41
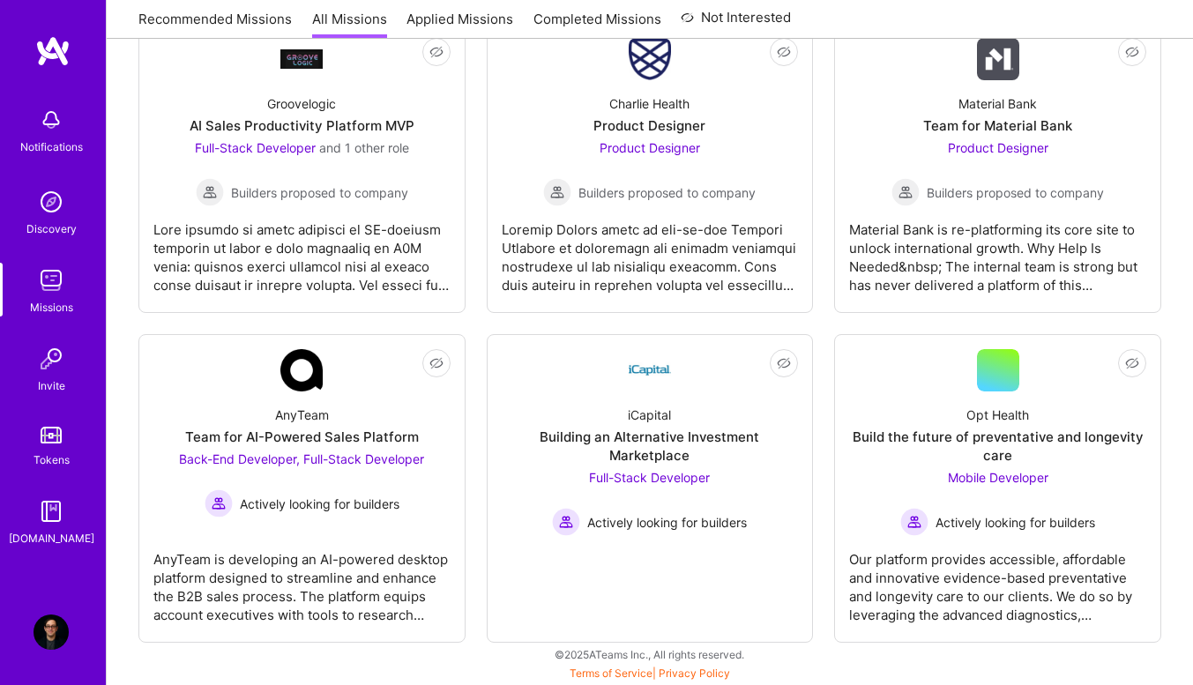
scroll to position [0, 0]
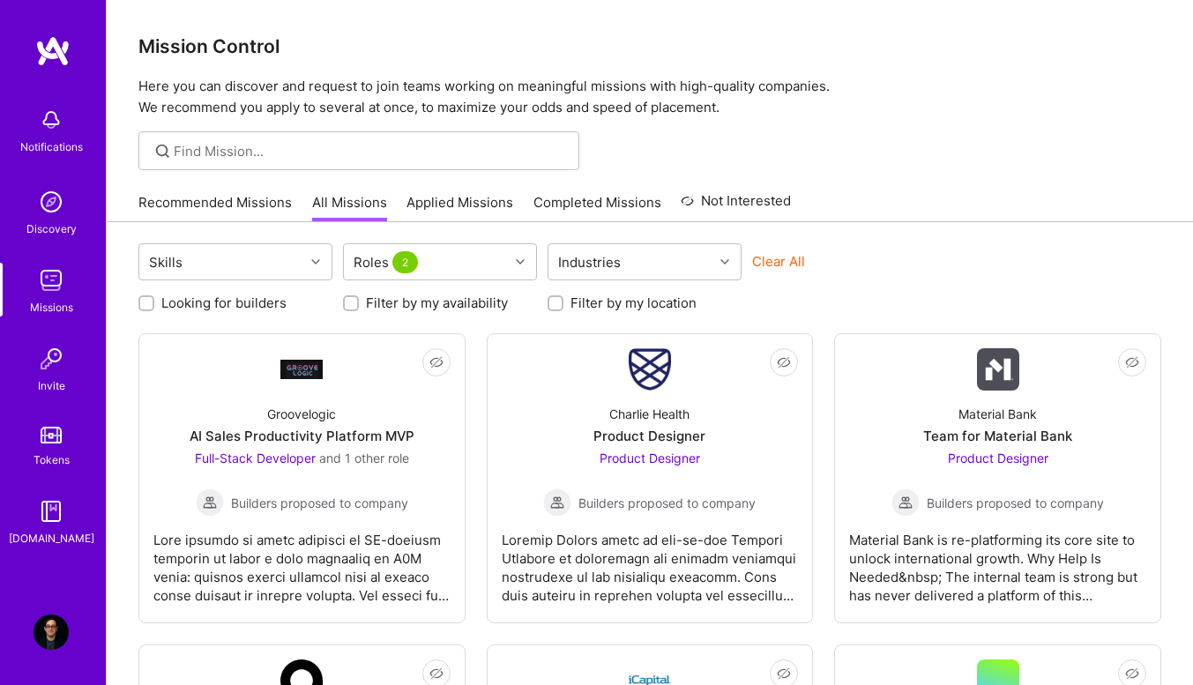
click at [197, 255] on div "Skills" at bounding box center [221, 261] width 165 height 35
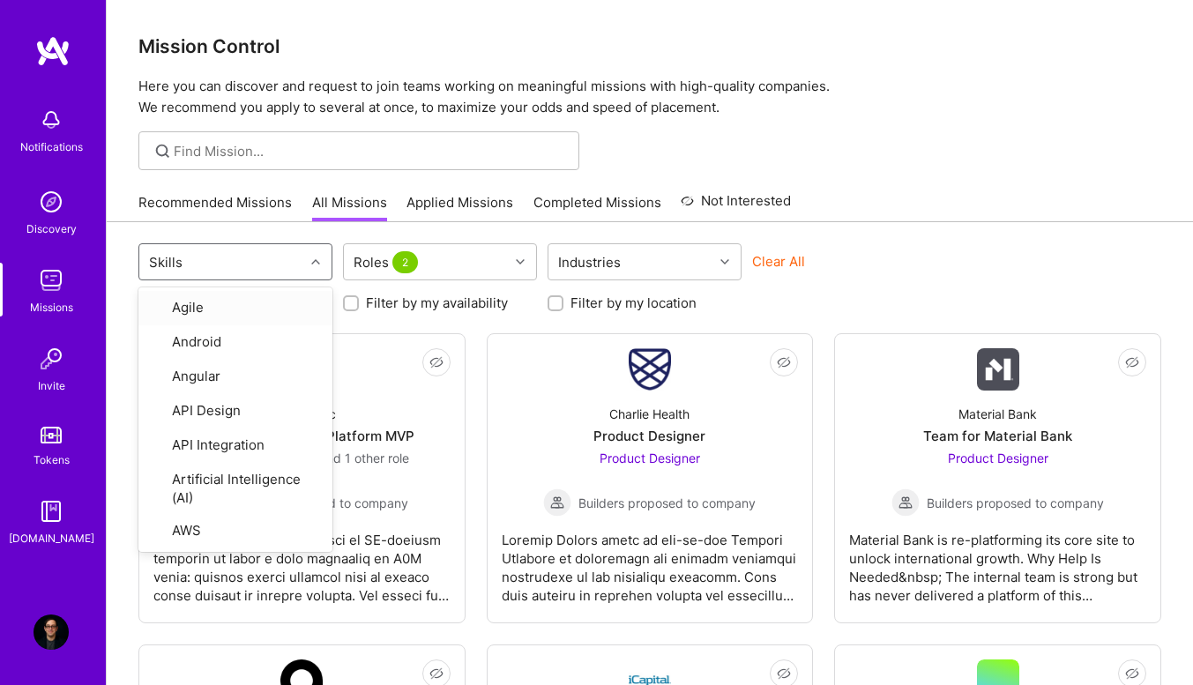
click at [197, 255] on div "Skills" at bounding box center [221, 261] width 165 height 35
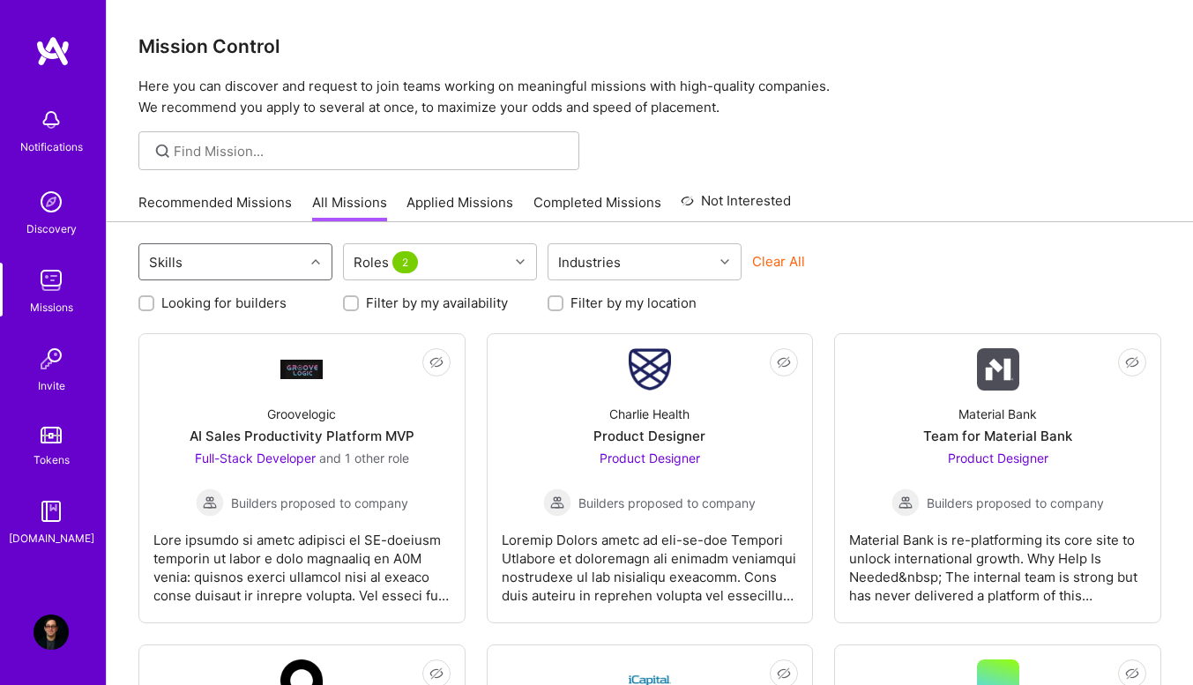
click at [588, 265] on div "Industries" at bounding box center [589, 263] width 71 height 26
click at [443, 204] on link "Applied Missions" at bounding box center [459, 207] width 107 height 29
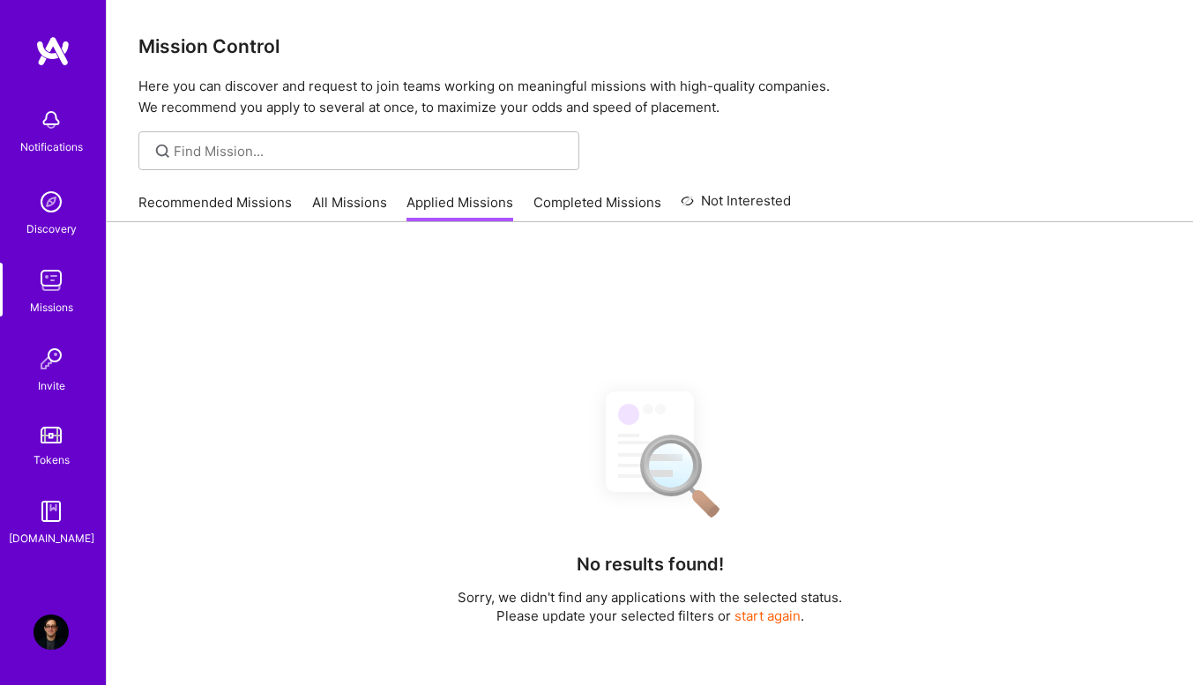
click at [556, 197] on link "Completed Missions" at bounding box center [597, 207] width 128 height 29
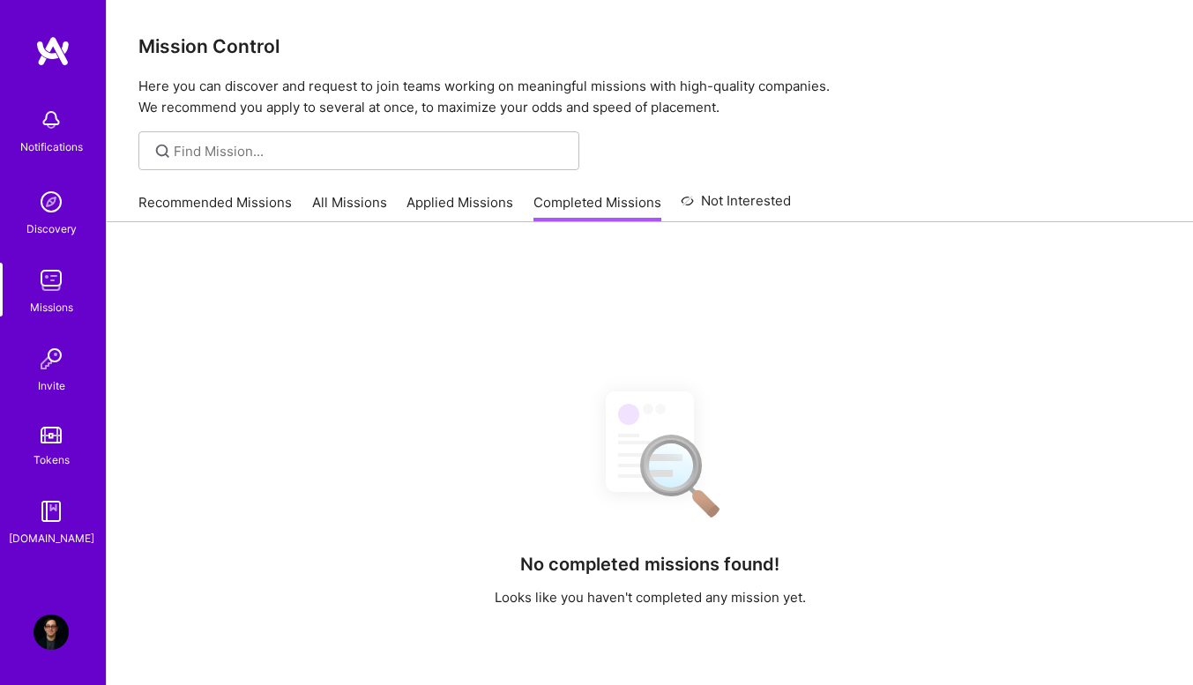
click at [719, 205] on link "Not Interested" at bounding box center [736, 206] width 110 height 32
click at [169, 223] on div "No not interested missions found! Looks like you haven't not interested any mis…" at bounding box center [650, 583] width 1086 height 723
click at [168, 205] on link "Recommended Missions" at bounding box center [214, 207] width 153 height 29
